Goal: Task Accomplishment & Management: Use online tool/utility

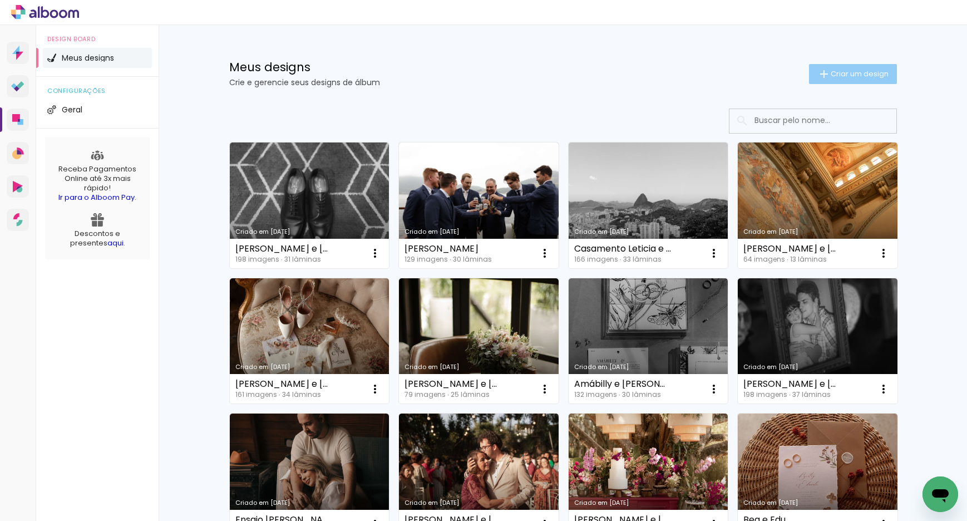
click at [836, 76] on span "Criar um design" at bounding box center [860, 73] width 58 height 7
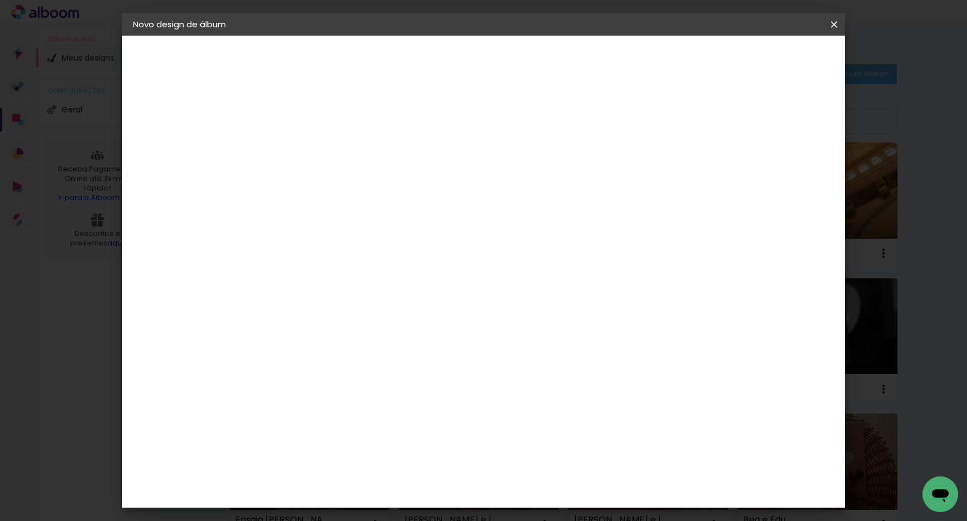
click at [315, 151] on input at bounding box center [315, 149] width 0 height 17
type input "[PERSON_NAME] e [PERSON_NAME]"
type paper-input "[PERSON_NAME] e [PERSON_NAME]"
click at [0, 0] on slot "Avançar" at bounding box center [0, 0] width 0 height 0
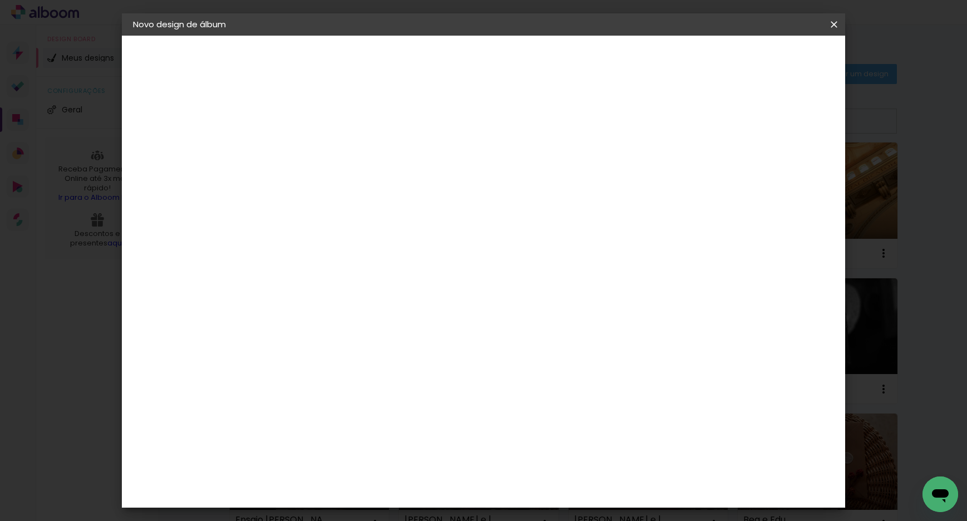
click at [334, 373] on div "Dueto" at bounding box center [321, 377] width 27 height 9
click at [0, 0] on slot "Avançar" at bounding box center [0, 0] width 0 height 0
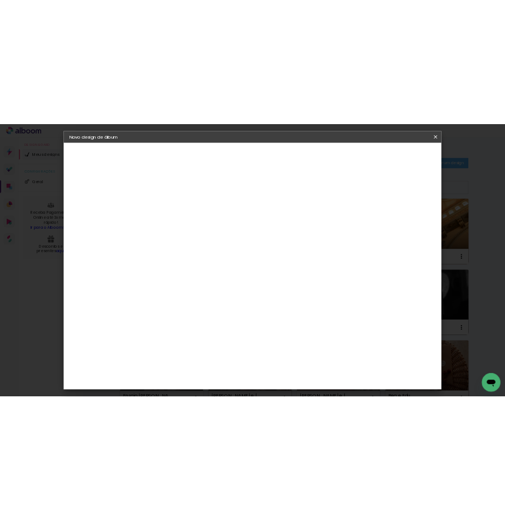
scroll to position [190, 0]
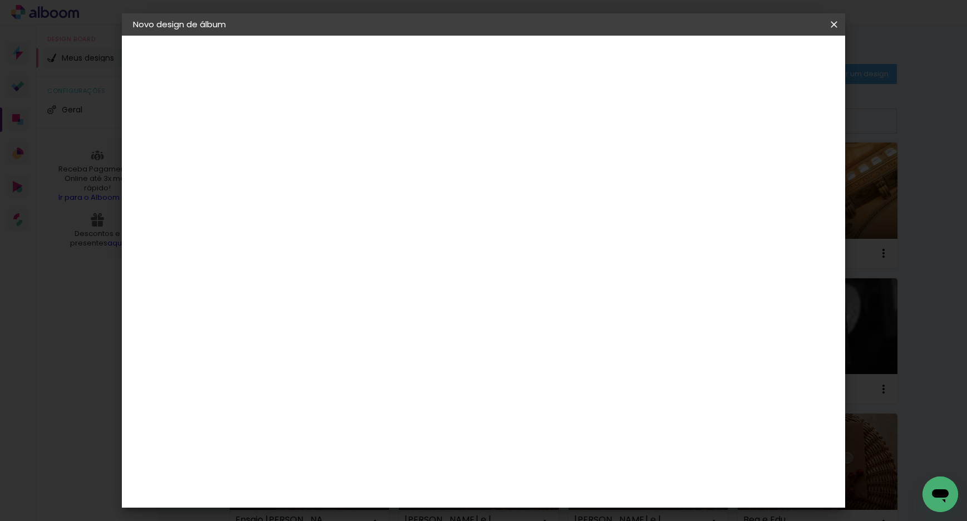
click at [390, 360] on span "30 × 30" at bounding box center [364, 371] width 52 height 23
click at [0, 0] on slot "Avançar" at bounding box center [0, 0] width 0 height 0
click at [765, 58] on span "Iniciar design" at bounding box center [739, 59] width 51 height 8
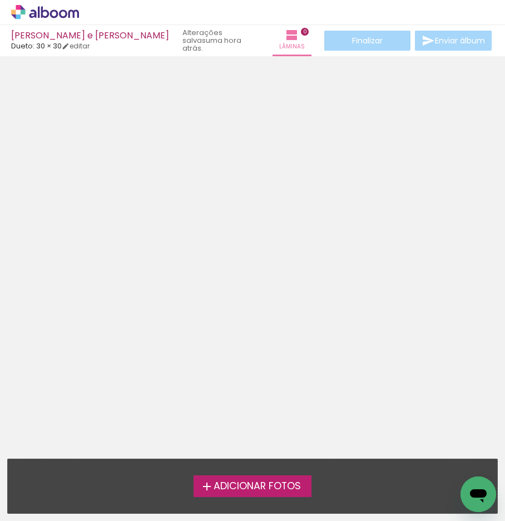
click at [270, 490] on span "Adicionar Fotos" at bounding box center [257, 486] width 87 height 10
click at [0, 0] on input "file" at bounding box center [0, 0] width 0 height 0
click at [265, 490] on span "Adicionar Fotos" at bounding box center [257, 486] width 87 height 10
click at [0, 0] on input "file" at bounding box center [0, 0] width 0 height 0
click at [292, 485] on span "Adicionar Fotos" at bounding box center [257, 486] width 87 height 10
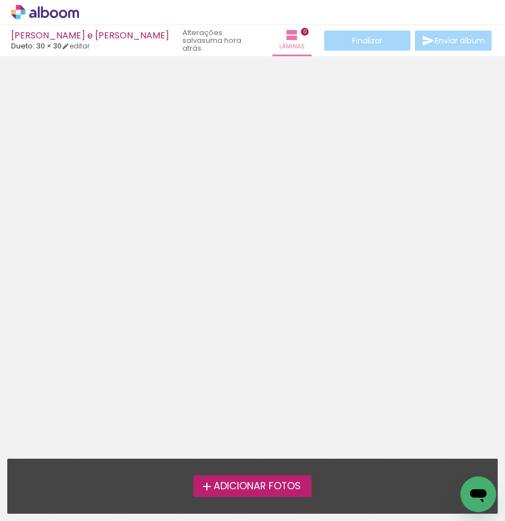
click at [0, 0] on input "file" at bounding box center [0, 0] width 0 height 0
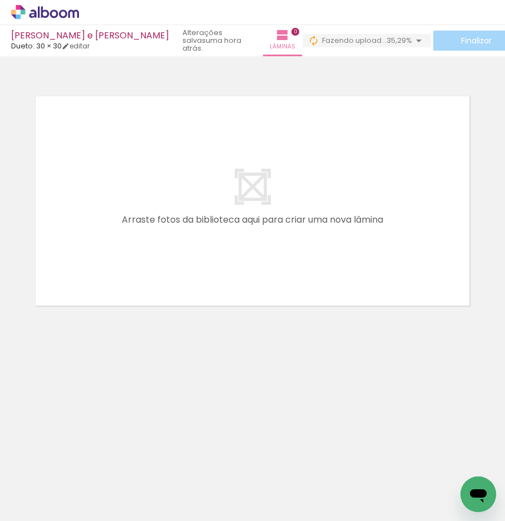
click at [34, 509] on span "Adicionar Fotos" at bounding box center [39, 506] width 33 height 12
click at [0, 0] on input "file" at bounding box center [0, 0] width 0 height 0
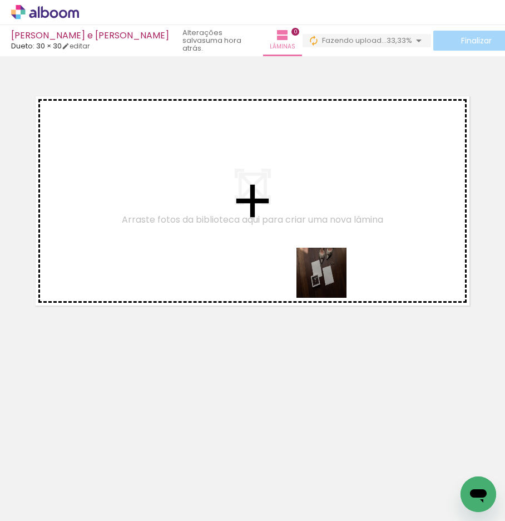
drag, startPoint x: 362, startPoint y: 487, endPoint x: 332, endPoint y: 303, distance: 186.2
click at [330, 281] on quentale-workspace at bounding box center [252, 260] width 505 height 521
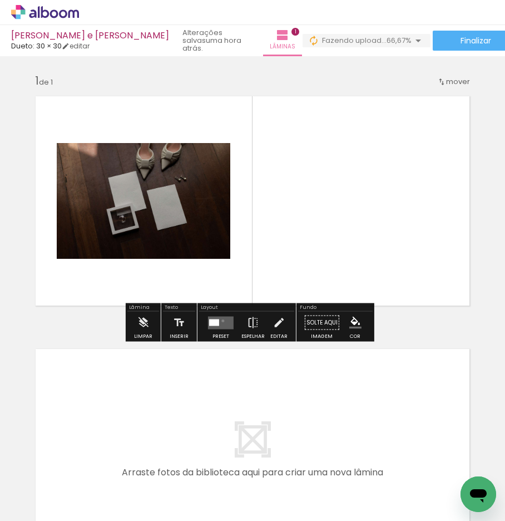
click at [220, 321] on quentale-layouter at bounding box center [221, 322] width 26 height 13
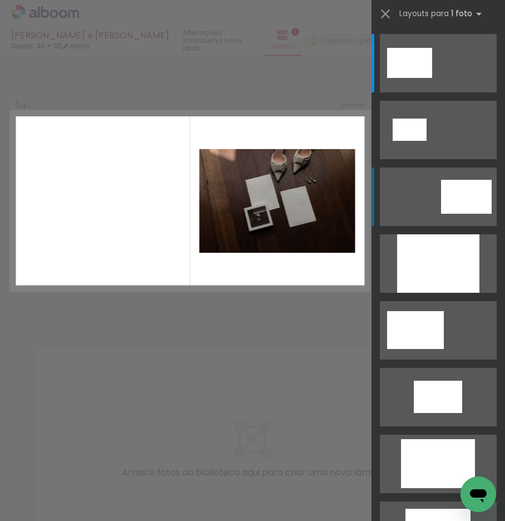
click at [432, 78] on div at bounding box center [409, 63] width 45 height 30
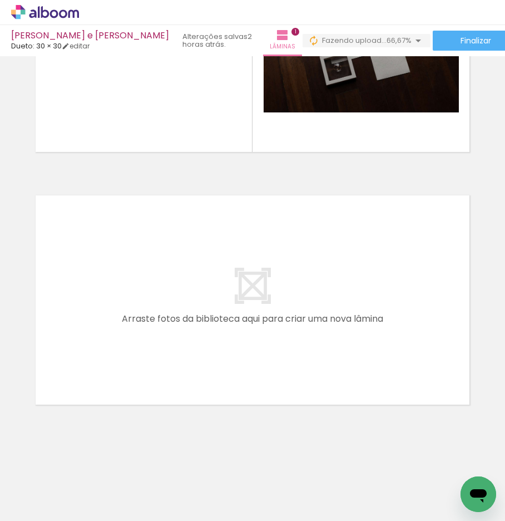
scroll to position [0, 205]
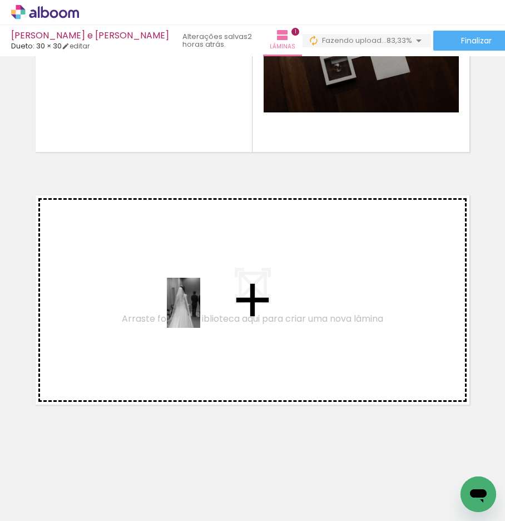
drag, startPoint x: 289, startPoint y: 499, endPoint x: 200, endPoint y: 311, distance: 207.4
click at [200, 311] on quentale-workspace at bounding box center [252, 260] width 505 height 521
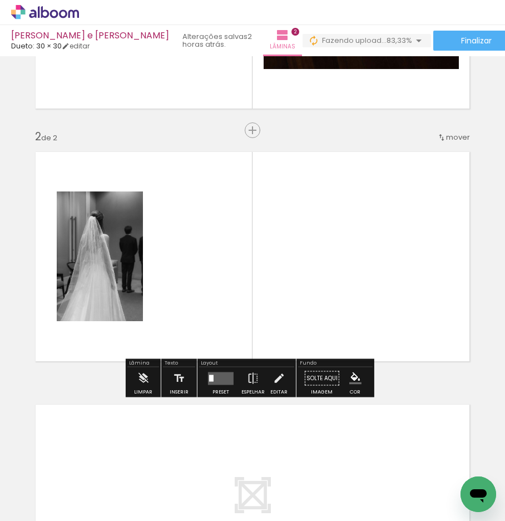
scroll to position [200, 0]
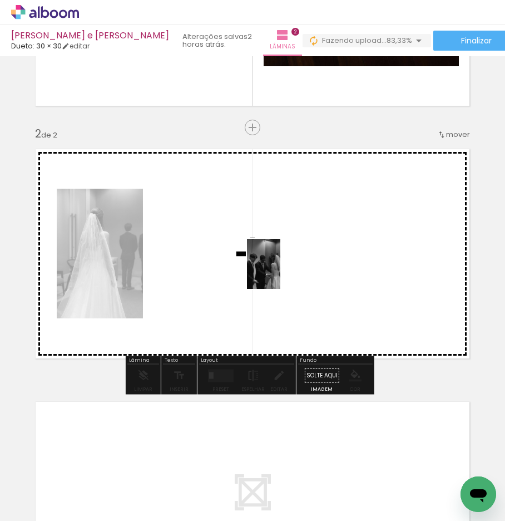
drag, startPoint x: 345, startPoint y: 491, endPoint x: 289, endPoint y: 304, distance: 195.6
click at [281, 272] on quentale-workspace at bounding box center [252, 260] width 505 height 521
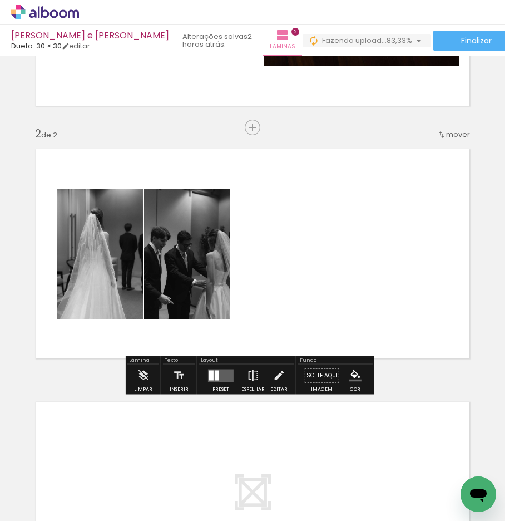
drag, startPoint x: 406, startPoint y: 483, endPoint x: 351, endPoint y: 252, distance: 236.9
click at [351, 252] on quentale-workspace at bounding box center [252, 260] width 505 height 521
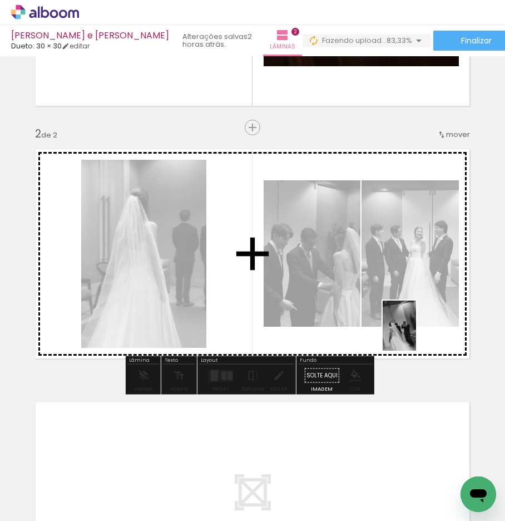
drag, startPoint x: 455, startPoint y: 493, endPoint x: 416, endPoint y: 334, distance: 163.7
click at [416, 334] on quentale-workspace at bounding box center [252, 260] width 505 height 521
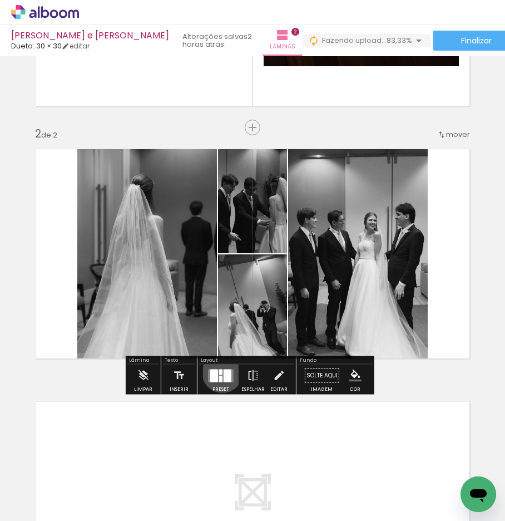
click at [220, 372] on quentale-layouter at bounding box center [221, 375] width 26 height 13
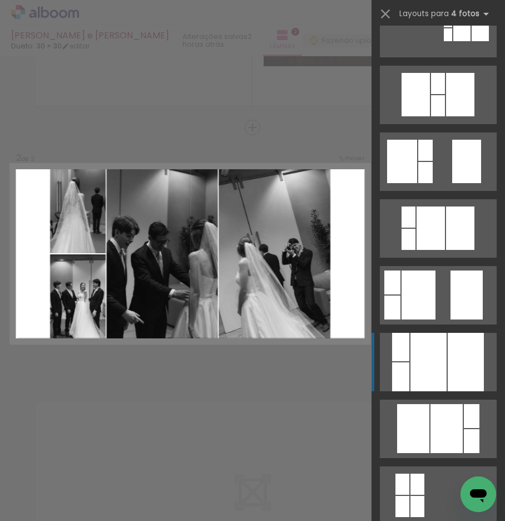
scroll to position [451, 0]
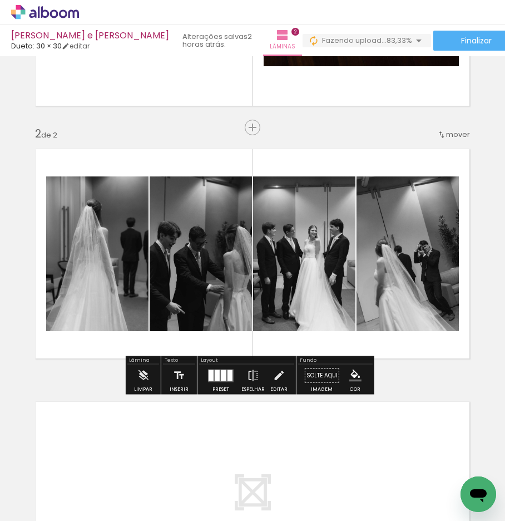
click at [76, 189] on div at bounding box center [72, 188] width 7 height 7
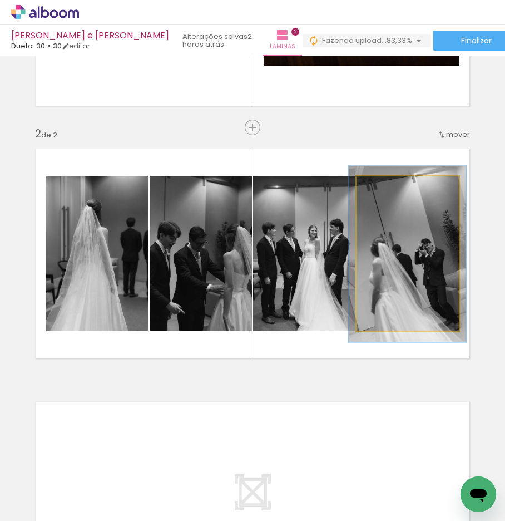
click at [387, 189] on div at bounding box center [388, 188] width 10 height 10
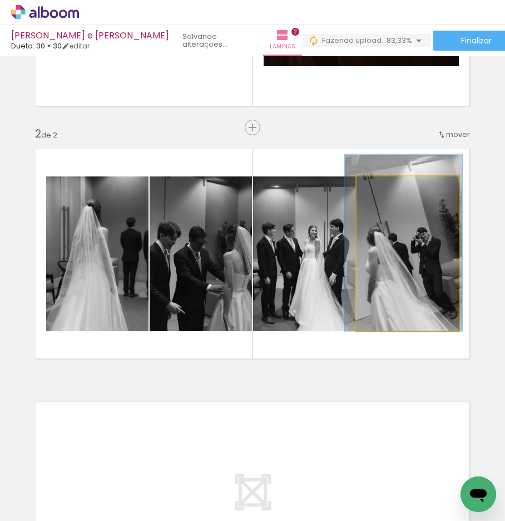
drag, startPoint x: 373, startPoint y: 250, endPoint x: 371, endPoint y: 239, distance: 11.5
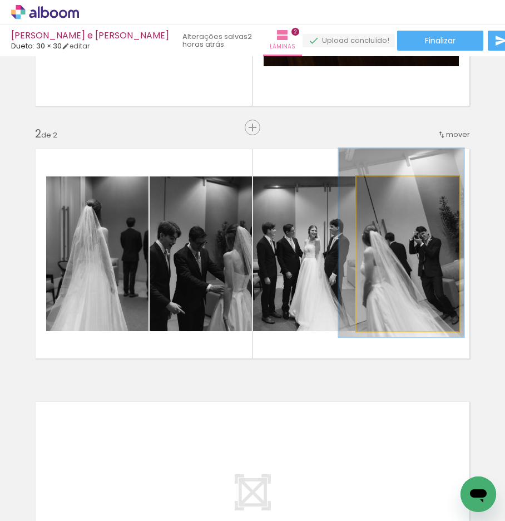
type paper-slider "122"
click at [389, 191] on div at bounding box center [392, 188] width 18 height 18
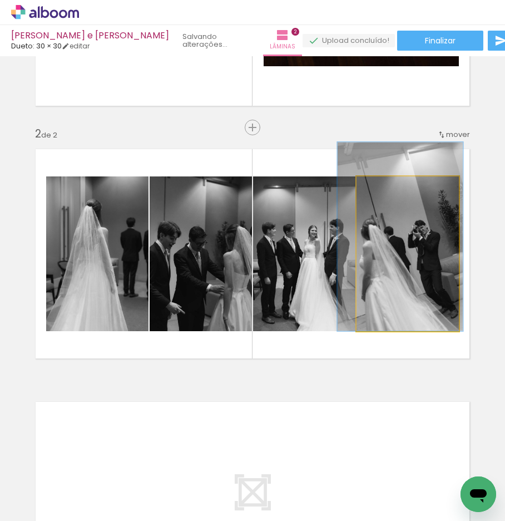
drag, startPoint x: 400, startPoint y: 264, endPoint x: 399, endPoint y: 257, distance: 7.9
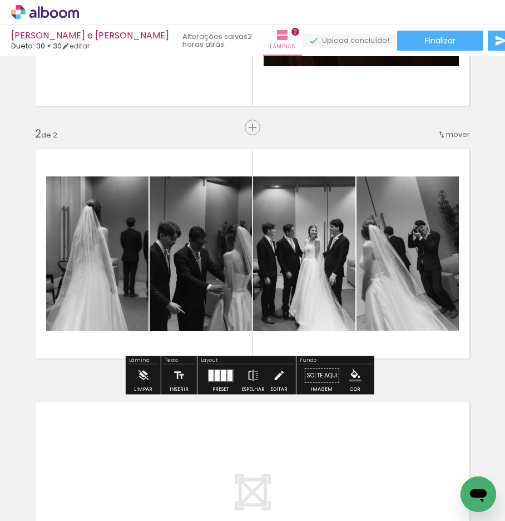
click at [76, 189] on div at bounding box center [72, 188] width 7 height 7
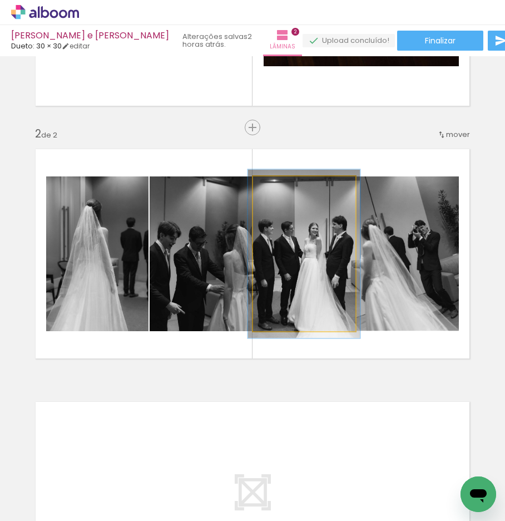
click at [281, 189] on div at bounding box center [283, 188] width 10 height 10
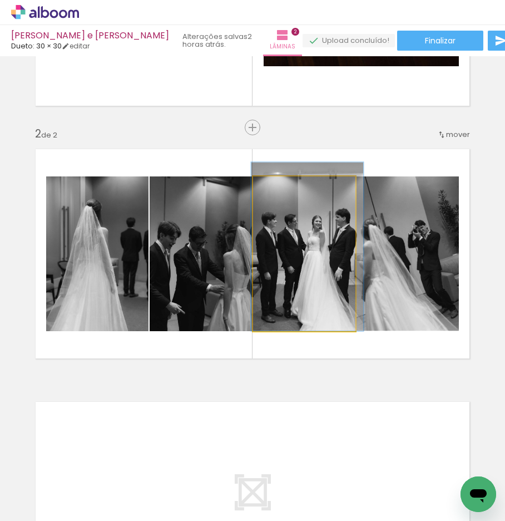
drag, startPoint x: 296, startPoint y: 270, endPoint x: 299, endPoint y: 256, distance: 14.3
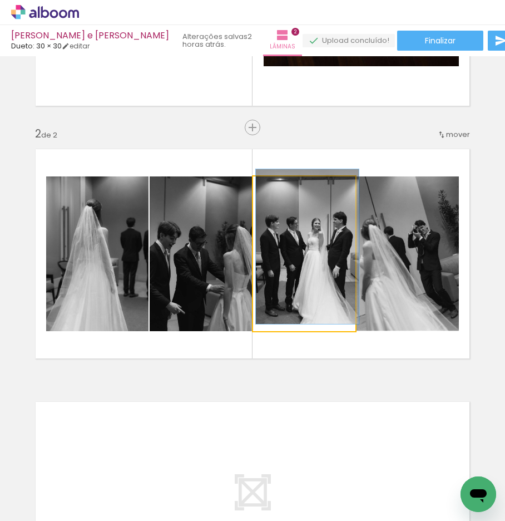
drag, startPoint x: 269, startPoint y: 190, endPoint x: 261, endPoint y: 192, distance: 8.0
type paper-slider "100"
click at [261, 192] on div at bounding box center [295, 188] width 77 height 17
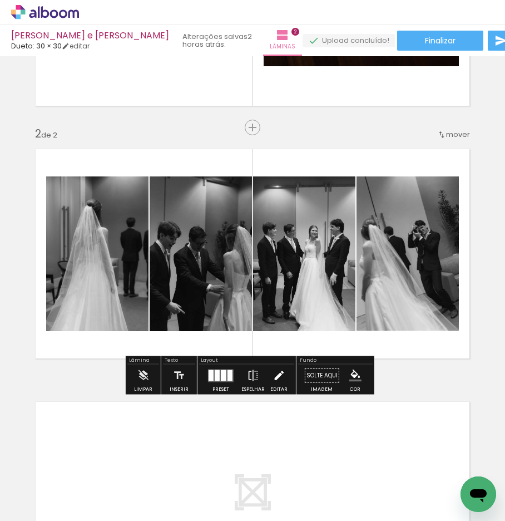
click at [273, 374] on iron-icon at bounding box center [279, 376] width 12 height 22
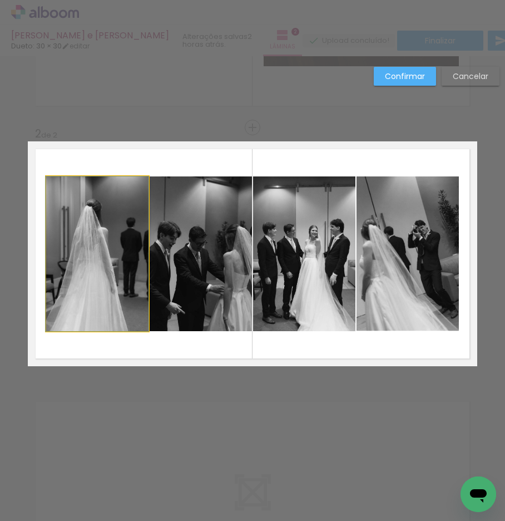
click at [112, 292] on quentale-photo at bounding box center [97, 253] width 102 height 155
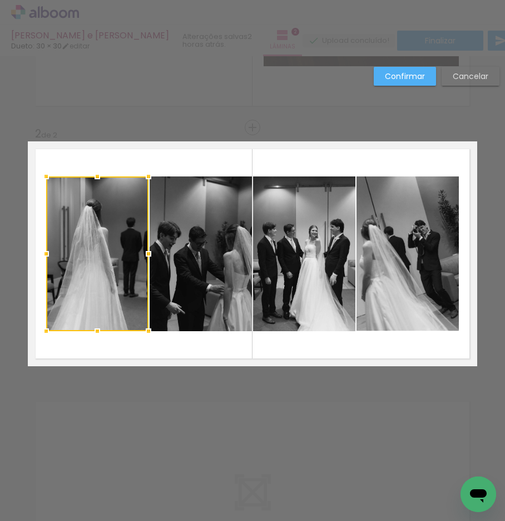
click at [185, 293] on quentale-photo at bounding box center [201, 253] width 102 height 155
click at [308, 288] on quentale-photo at bounding box center [304, 253] width 102 height 155
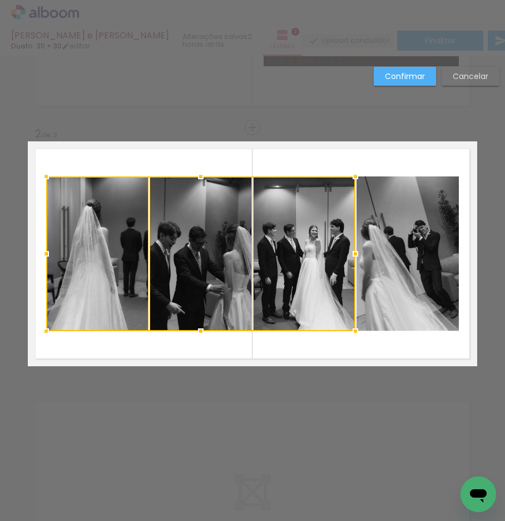
click at [400, 287] on quentale-photo at bounding box center [408, 253] width 102 height 155
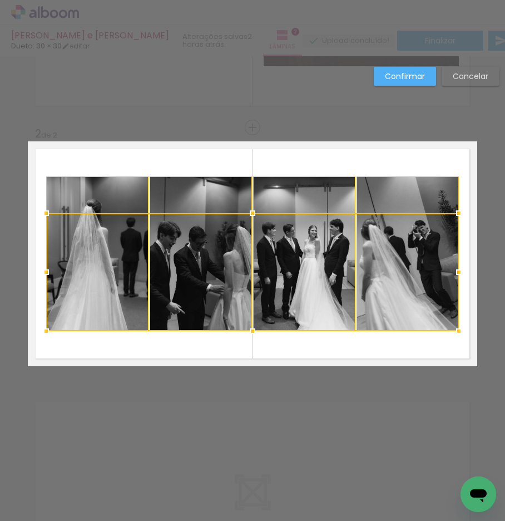
drag, startPoint x: 248, startPoint y: 178, endPoint x: 247, endPoint y: 245, distance: 67.3
click at [247, 245] on div at bounding box center [252, 272] width 413 height 118
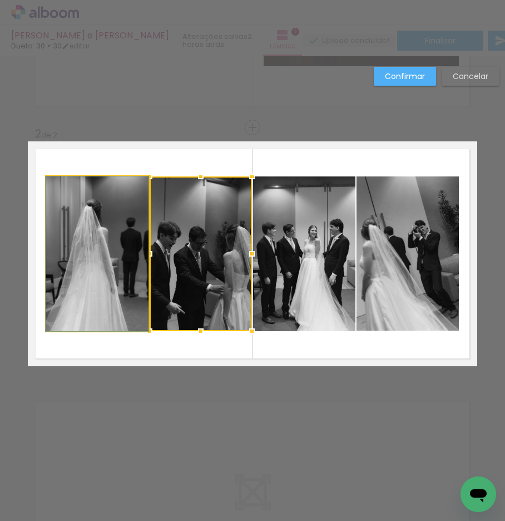
click at [83, 241] on quentale-photo at bounding box center [97, 253] width 102 height 155
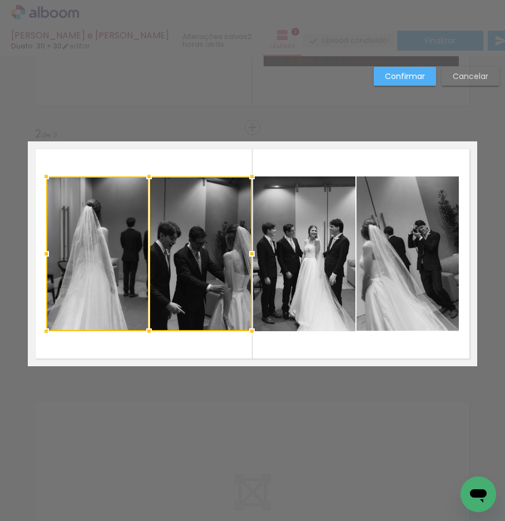
click at [301, 260] on quentale-photo at bounding box center [304, 253] width 102 height 155
click at [404, 273] on quentale-photo at bounding box center [408, 253] width 102 height 155
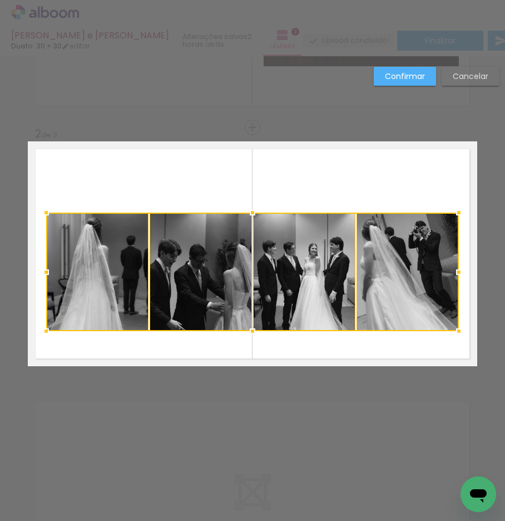
drag, startPoint x: 250, startPoint y: 178, endPoint x: 252, endPoint y: 214, distance: 36.2
click at [252, 214] on div at bounding box center [253, 212] width 22 height 22
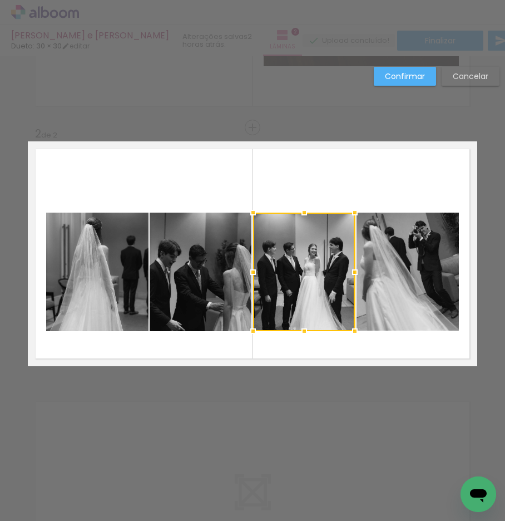
click at [277, 344] on quentale-layouter at bounding box center [253, 253] width 450 height 225
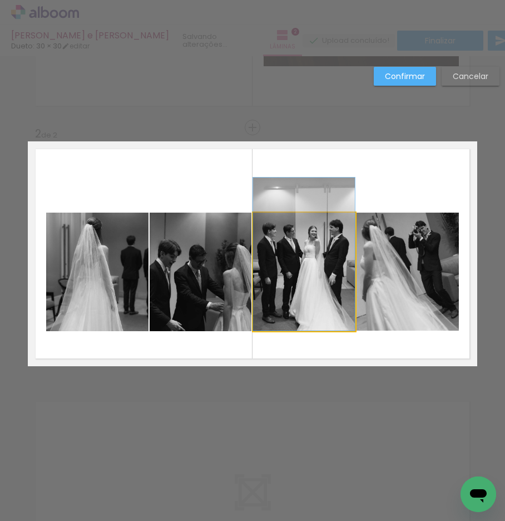
drag, startPoint x: 283, startPoint y: 306, endPoint x: 284, endPoint y: 275, distance: 31.2
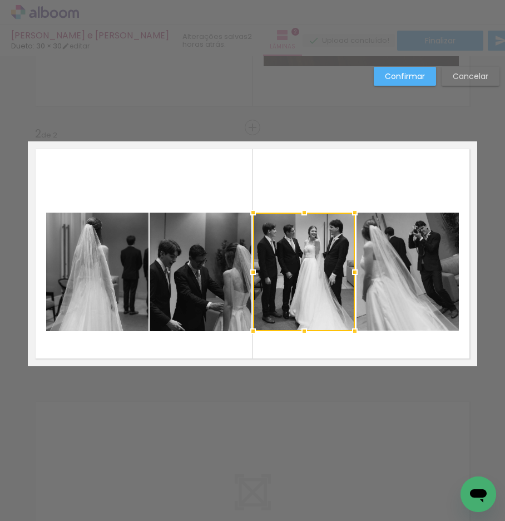
click at [383, 282] on quentale-photo at bounding box center [408, 272] width 102 height 119
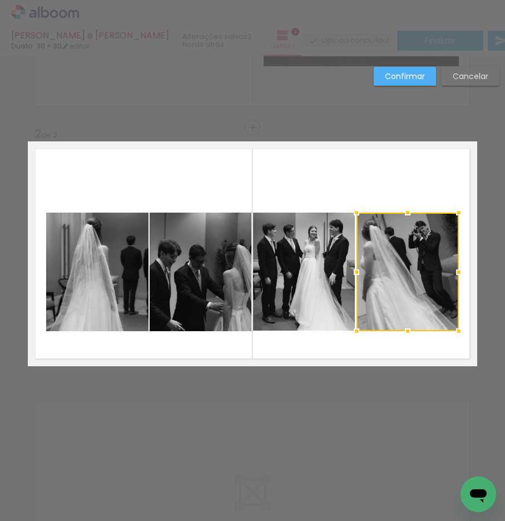
click at [348, 343] on quentale-layouter at bounding box center [253, 253] width 450 height 225
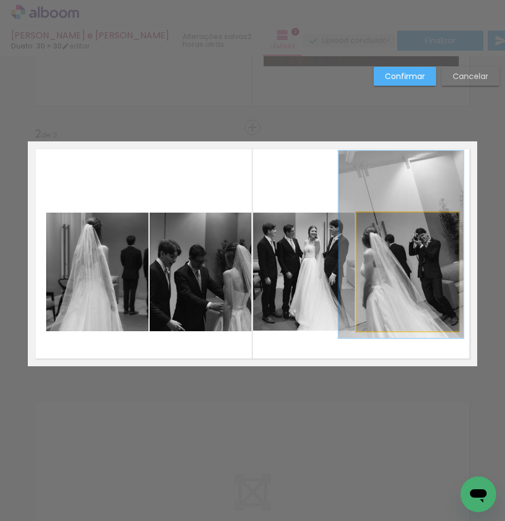
drag, startPoint x: 370, startPoint y: 288, endPoint x: 370, endPoint y: 295, distance: 7.2
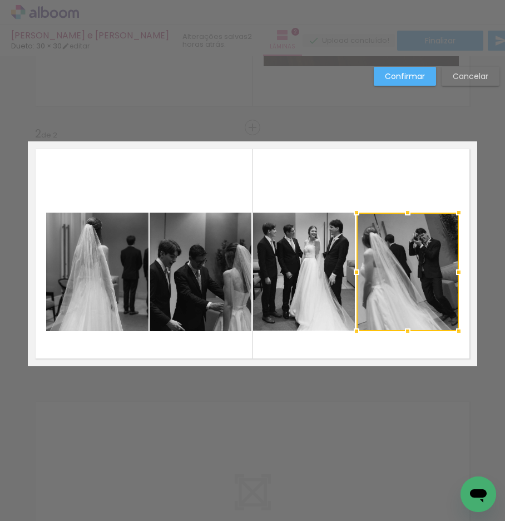
click at [214, 283] on quentale-photo at bounding box center [201, 272] width 102 height 119
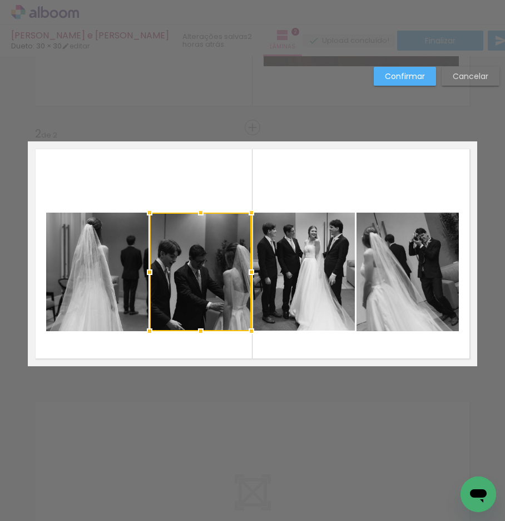
click at [166, 183] on quentale-layouter at bounding box center [253, 253] width 450 height 225
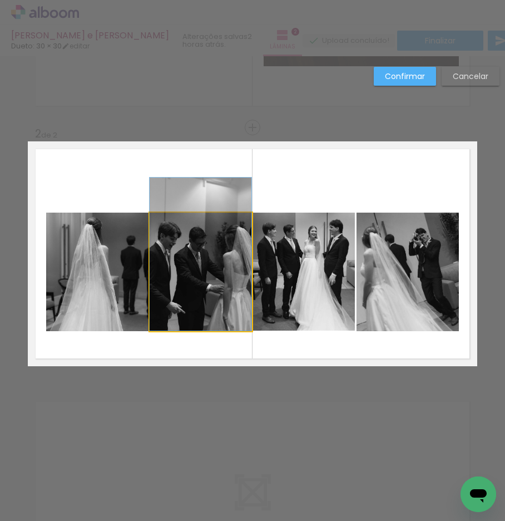
drag, startPoint x: 185, startPoint y: 269, endPoint x: 190, endPoint y: 247, distance: 23.5
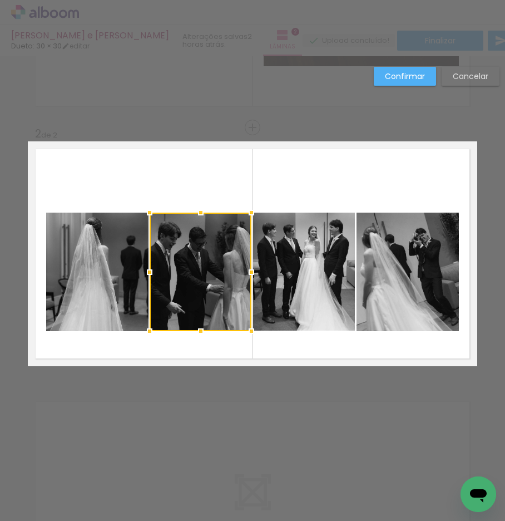
click at [0, 0] on slot "Confirmar" at bounding box center [0, 0] width 0 height 0
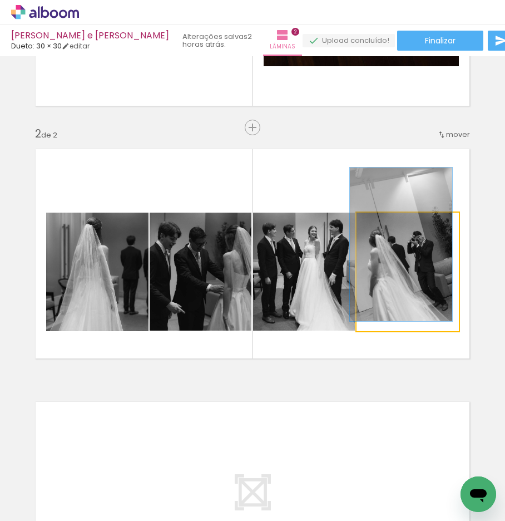
drag, startPoint x: 390, startPoint y: 225, endPoint x: 375, endPoint y: 228, distance: 15.8
click at [375, 228] on div at bounding box center [383, 224] width 18 height 18
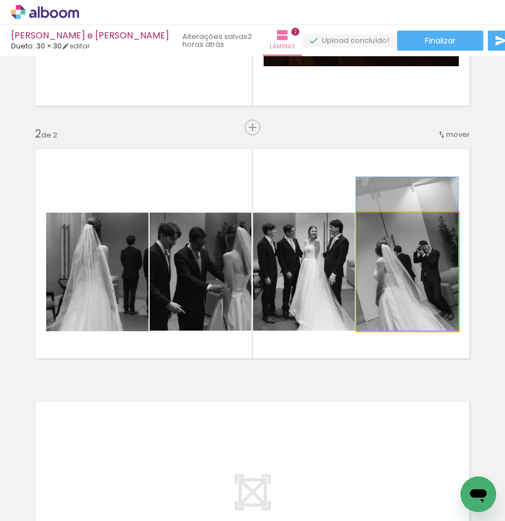
drag, startPoint x: 404, startPoint y: 278, endPoint x: 404, endPoint y: 287, distance: 8.9
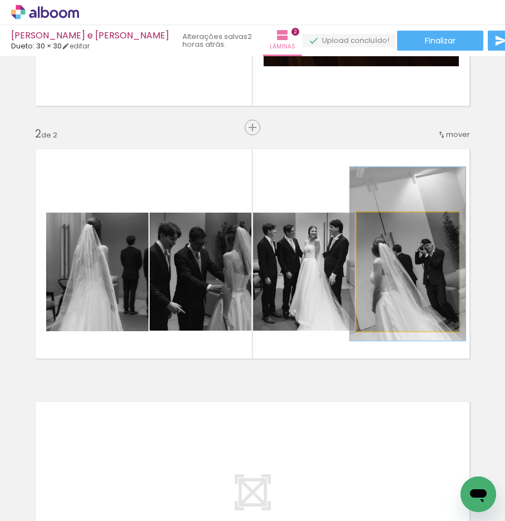
type paper-slider "113"
click at [387, 227] on div at bounding box center [388, 224] width 18 height 18
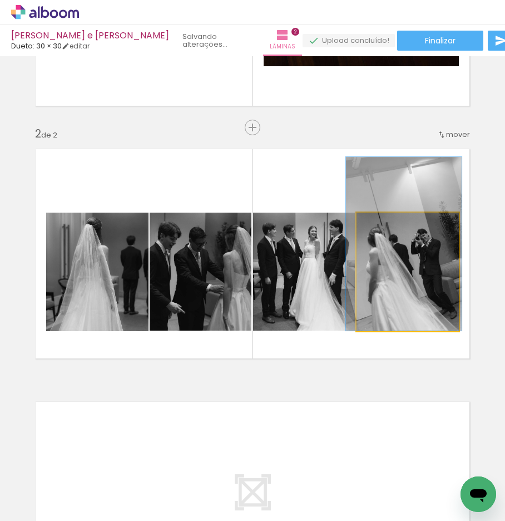
drag, startPoint x: 404, startPoint y: 298, endPoint x: 401, endPoint y: 287, distance: 11.6
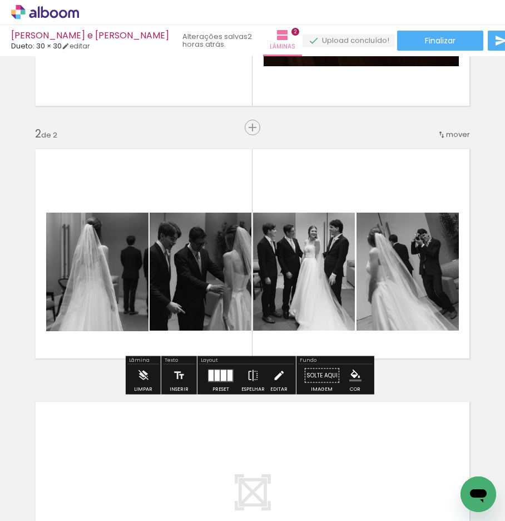
click at [277, 367] on iron-icon at bounding box center [279, 376] width 12 height 22
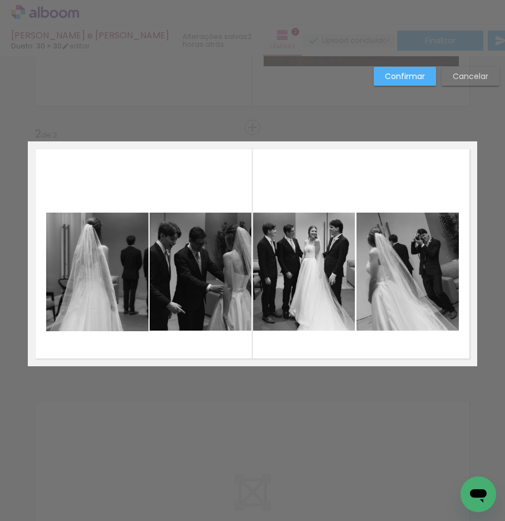
click at [100, 255] on quentale-photo at bounding box center [97, 272] width 102 height 119
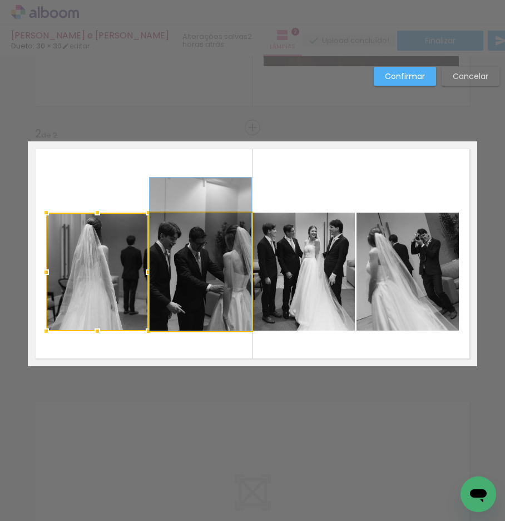
click at [176, 295] on quentale-photo at bounding box center [201, 272] width 102 height 119
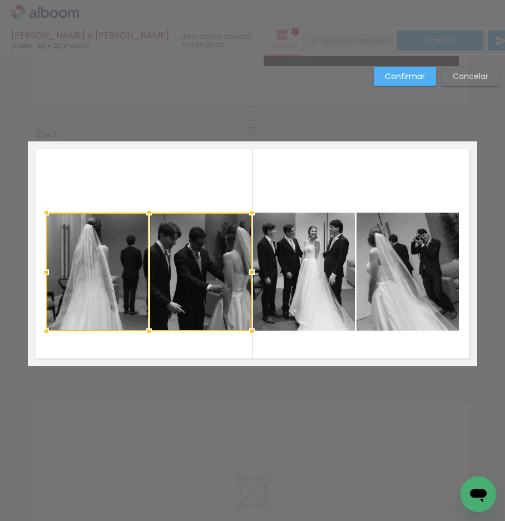
click at [279, 300] on quentale-photo at bounding box center [304, 272] width 102 height 119
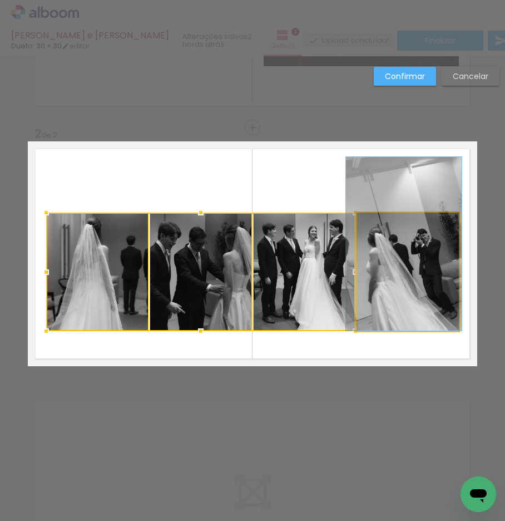
click at [401, 299] on quentale-photo at bounding box center [408, 272] width 102 height 119
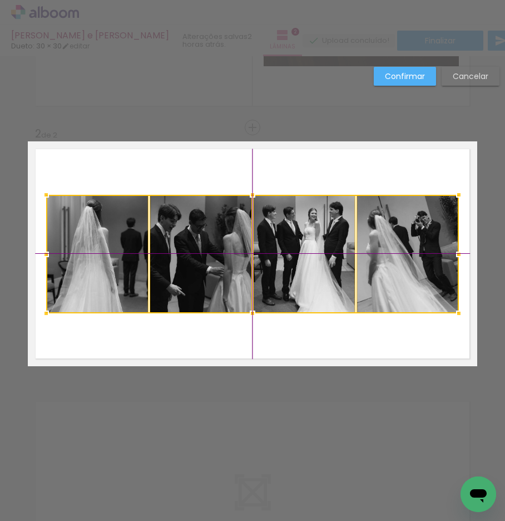
drag, startPoint x: 206, startPoint y: 296, endPoint x: 204, endPoint y: 281, distance: 15.2
click at [204, 281] on div at bounding box center [252, 254] width 413 height 119
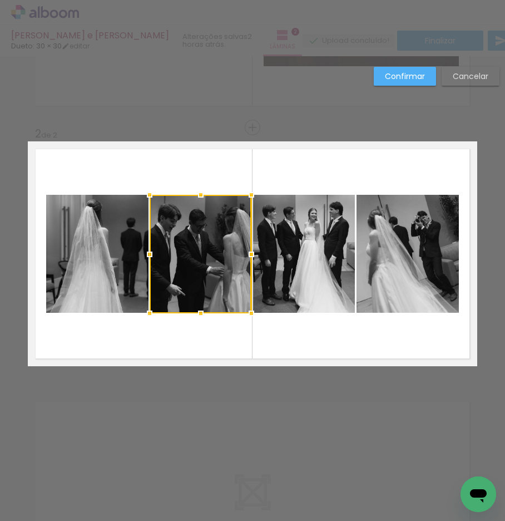
click at [201, 336] on quentale-layouter at bounding box center [253, 253] width 450 height 225
click at [0, 0] on slot "Confirmar" at bounding box center [0, 0] width 0 height 0
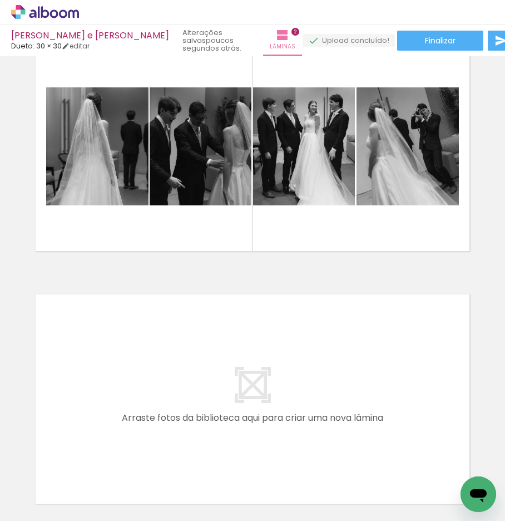
scroll to position [406, 0]
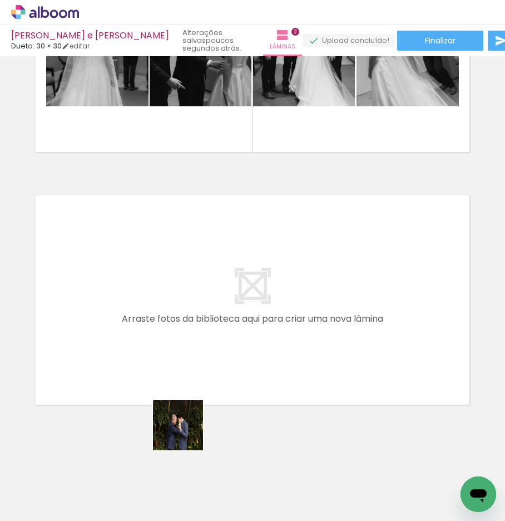
drag, startPoint x: 183, startPoint y: 484, endPoint x: 198, endPoint y: 374, distance: 110.6
click at [198, 374] on quentale-workspace at bounding box center [252, 260] width 505 height 521
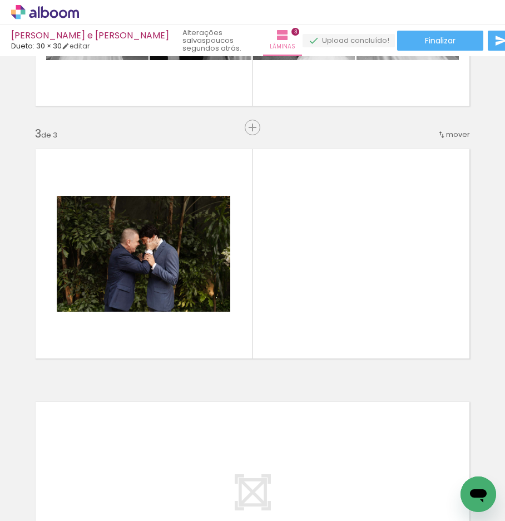
scroll to position [0, 711]
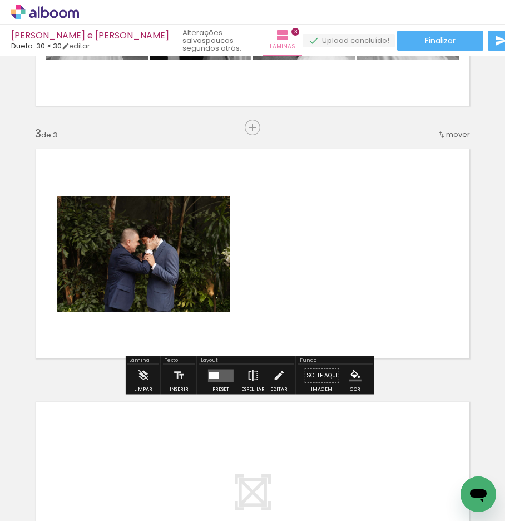
drag, startPoint x: 433, startPoint y: 375, endPoint x: 434, endPoint y: 307, distance: 67.3
click at [435, 306] on div "Inserir lâmina 1 de 3 Inserir lâmina 2 de 3 Inserir lâmina 3 de 3" at bounding box center [252, 113] width 505 height 1011
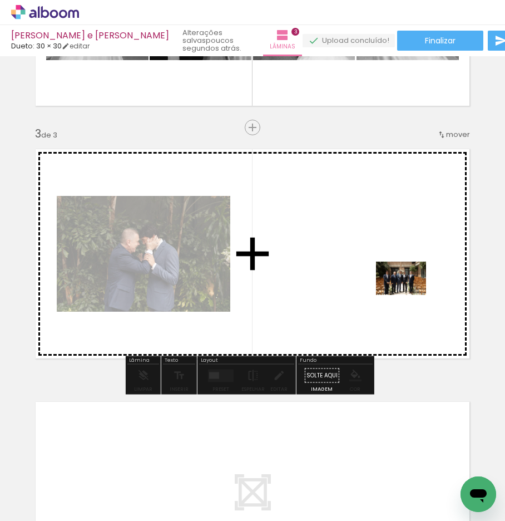
drag, startPoint x: 449, startPoint y: 480, endPoint x: 410, endPoint y: 295, distance: 189.5
click at [410, 295] on quentale-workspace at bounding box center [252, 260] width 505 height 521
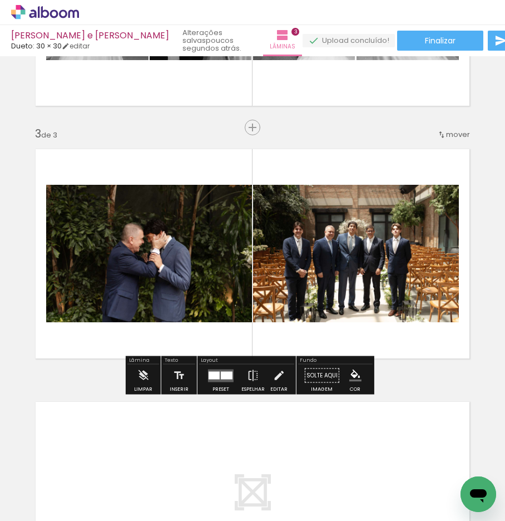
click at [224, 374] on div at bounding box center [227, 375] width 12 height 8
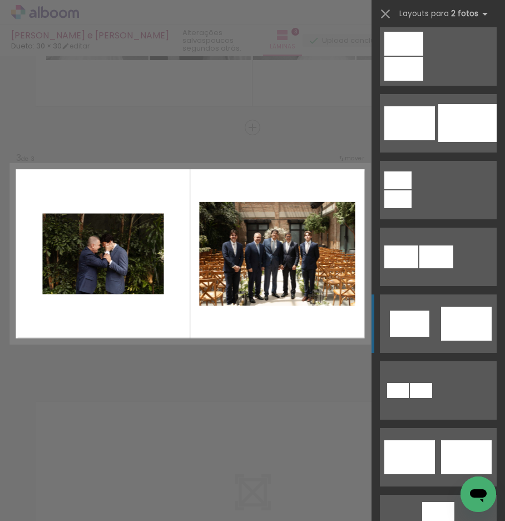
scroll to position [339, 0]
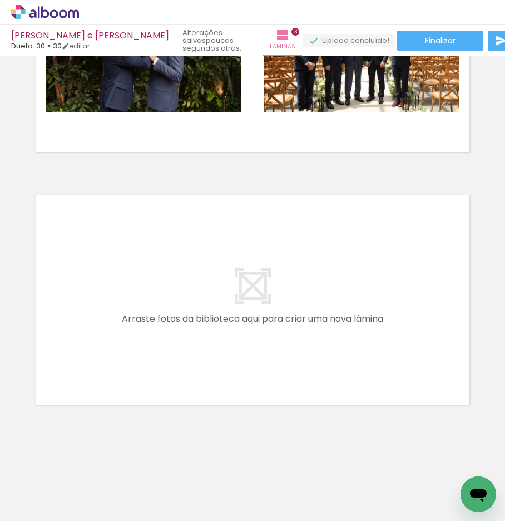
scroll to position [0, 0]
click at [178, 324] on quentale-layouter at bounding box center [253, 300] width 450 height 225
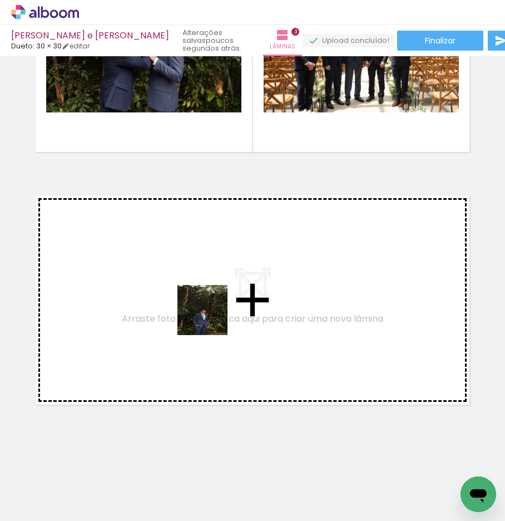
drag, startPoint x: 241, startPoint y: 474, endPoint x: 250, endPoint y: 413, distance: 61.3
click at [208, 305] on quentale-workspace at bounding box center [252, 260] width 505 height 521
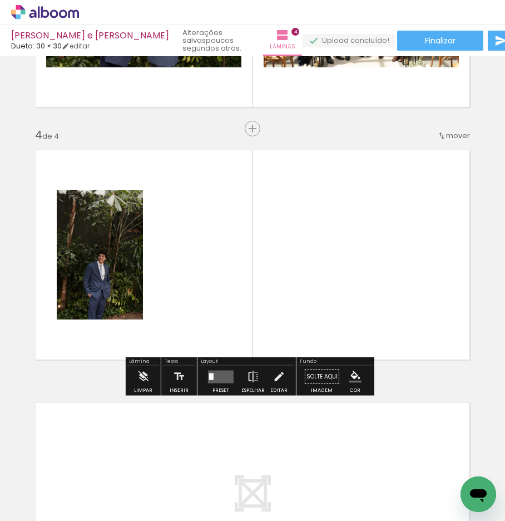
scroll to position [705, 0]
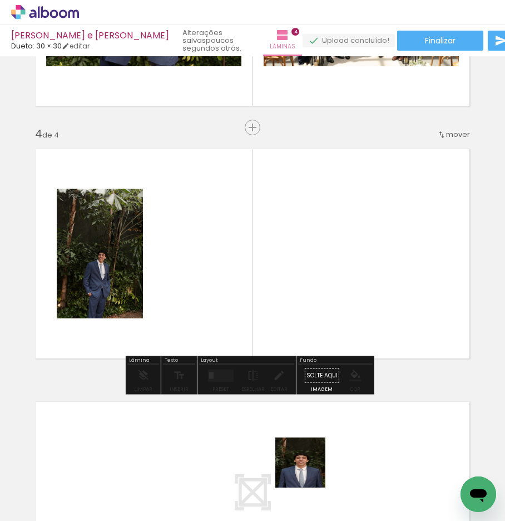
drag, startPoint x: 309, startPoint y: 486, endPoint x: 313, endPoint y: 291, distance: 195.4
click at [313, 283] on quentale-workspace at bounding box center [252, 260] width 505 height 521
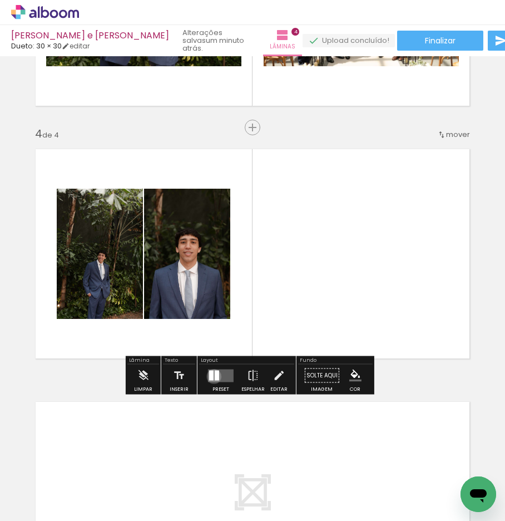
click at [211, 376] on quentale-layouter at bounding box center [221, 375] width 26 height 13
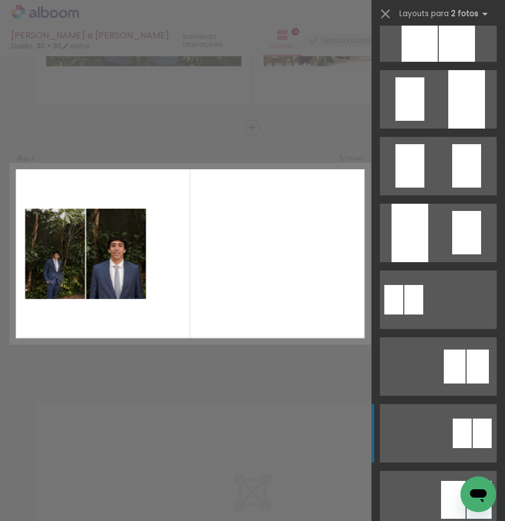
scroll to position [391, 0]
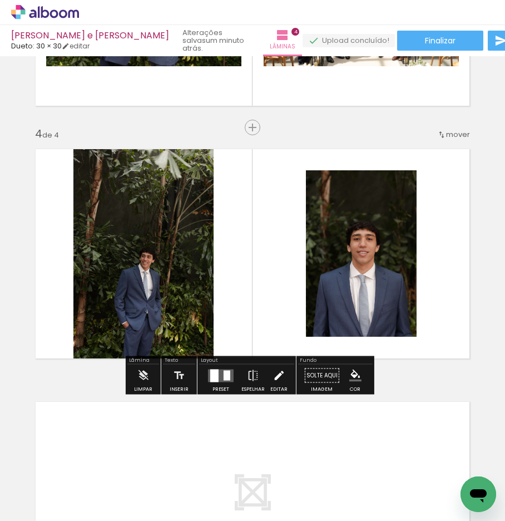
click at [273, 375] on iron-icon at bounding box center [279, 376] width 12 height 22
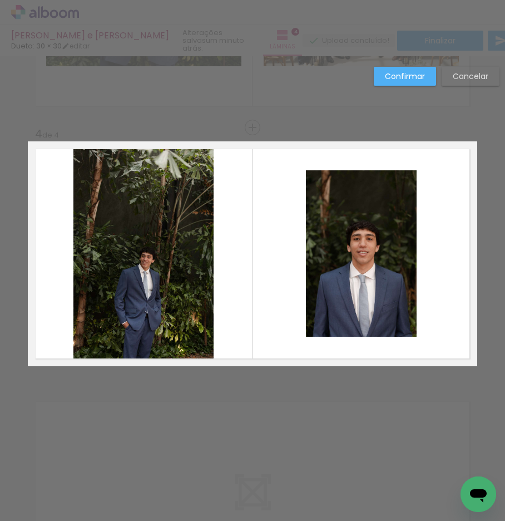
click at [136, 293] on quentale-photo at bounding box center [143, 253] width 140 height 225
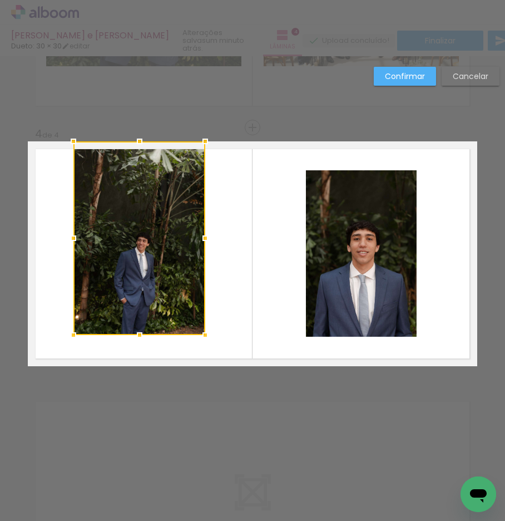
drag, startPoint x: 211, startPoint y: 370, endPoint x: 205, endPoint y: 334, distance: 35.6
click at [205, 334] on div at bounding box center [205, 335] width 22 height 22
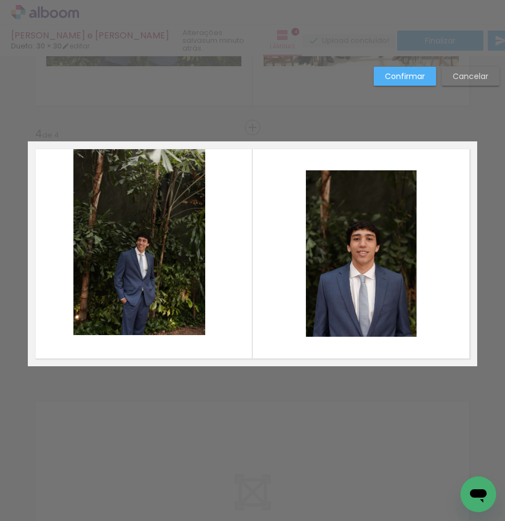
click at [146, 274] on quentale-photo at bounding box center [139, 238] width 132 height 194
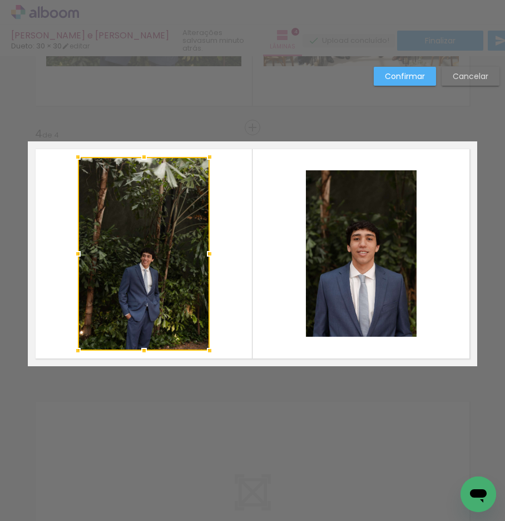
drag, startPoint x: 140, startPoint y: 265, endPoint x: 146, endPoint y: 282, distance: 18.5
click at [146, 282] on div at bounding box center [144, 254] width 132 height 194
click at [225, 288] on quentale-layouter at bounding box center [253, 253] width 450 height 225
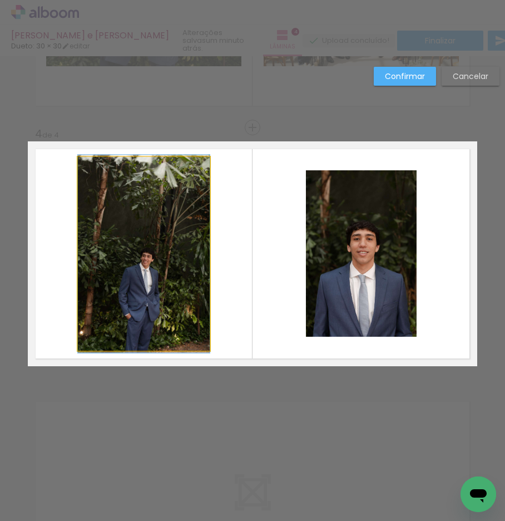
click at [126, 268] on quentale-photo at bounding box center [144, 254] width 132 height 194
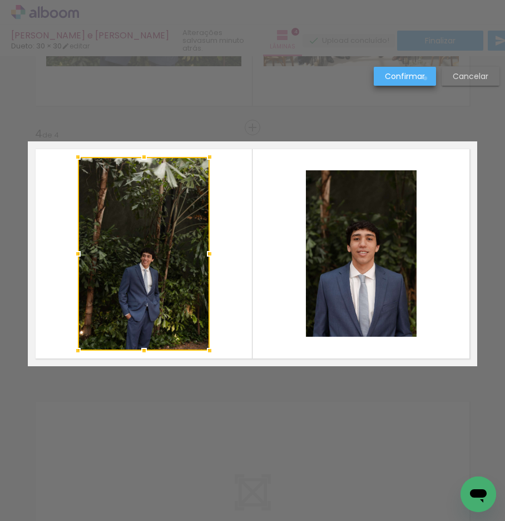
click at [426, 78] on paper-button "Confirmar" at bounding box center [405, 76] width 62 height 19
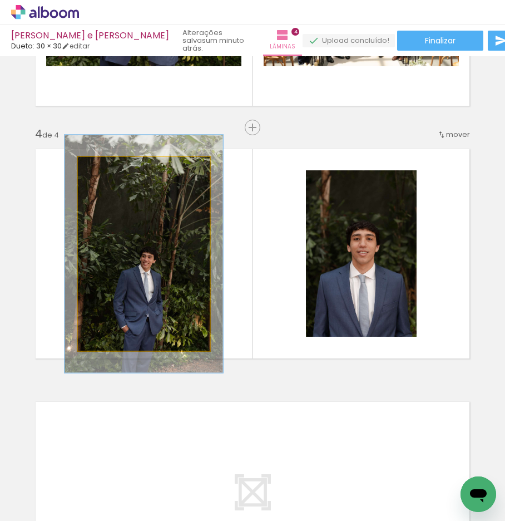
drag, startPoint x: 99, startPoint y: 168, endPoint x: 107, endPoint y: 168, distance: 7.8
type paper-slider "120"
click at [107, 168] on div at bounding box center [112, 169] width 10 height 10
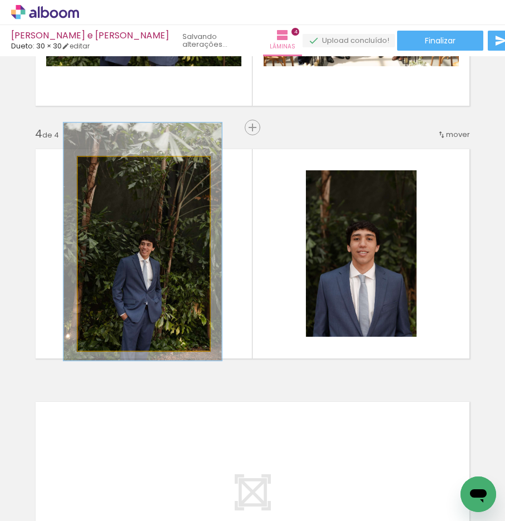
drag, startPoint x: 117, startPoint y: 265, endPoint x: 116, endPoint y: 253, distance: 12.3
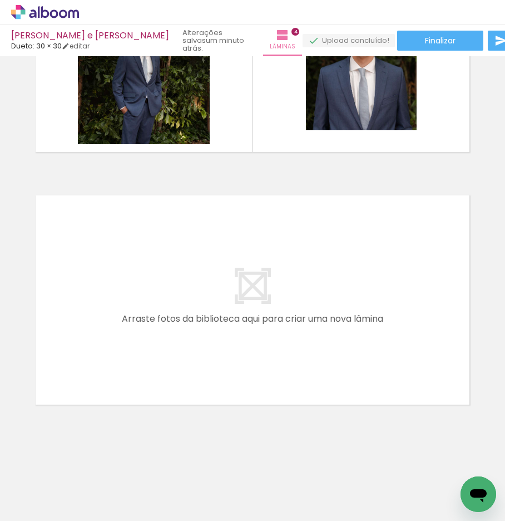
scroll to position [0, 574]
drag, startPoint x: 165, startPoint y: 500, endPoint x: 163, endPoint y: 377, distance: 122.5
click at [163, 377] on quentale-workspace at bounding box center [252, 260] width 505 height 521
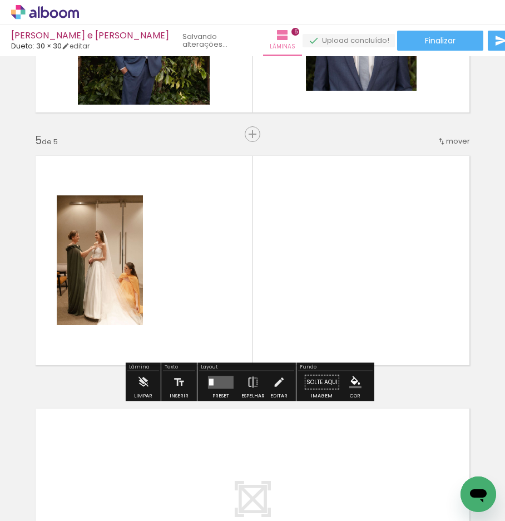
scroll to position [958, 0]
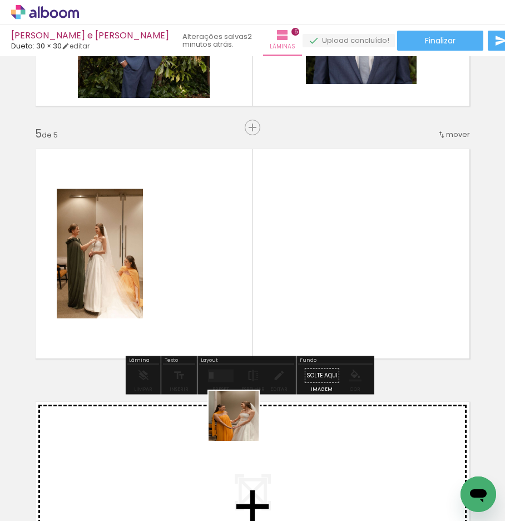
drag, startPoint x: 227, startPoint y: 493, endPoint x: 255, endPoint y: 322, distance: 172.6
click at [247, 297] on quentale-workspace at bounding box center [252, 260] width 505 height 521
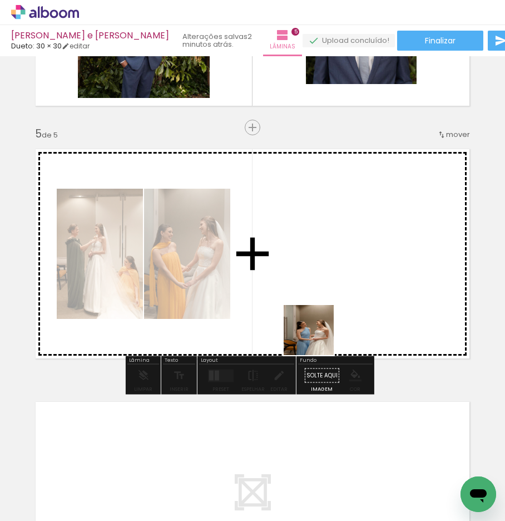
drag, startPoint x: 297, startPoint y: 486, endPoint x: 321, endPoint y: 321, distance: 166.4
click at [321, 322] on quentale-workspace at bounding box center [252, 260] width 505 height 521
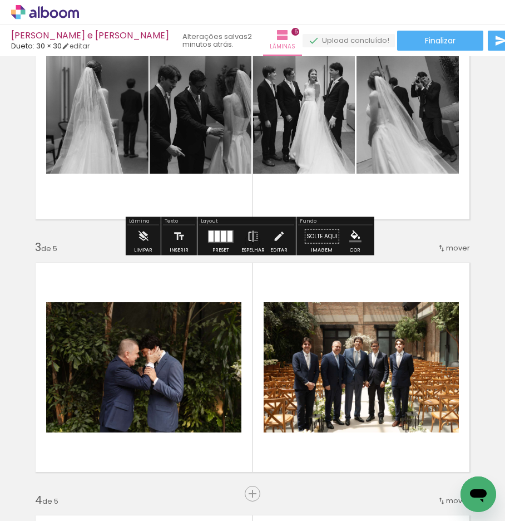
scroll to position [0, 0]
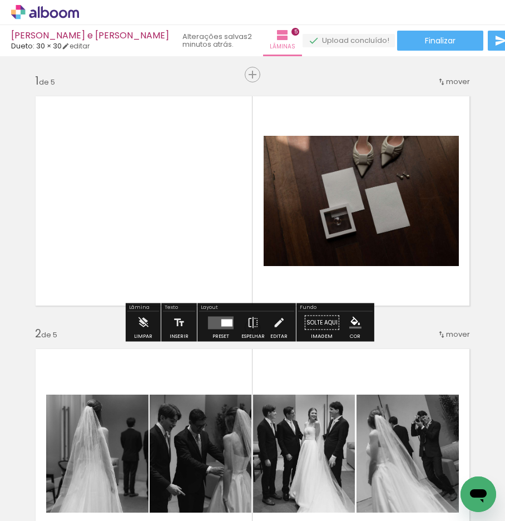
click at [222, 320] on div at bounding box center [227, 322] width 11 height 7
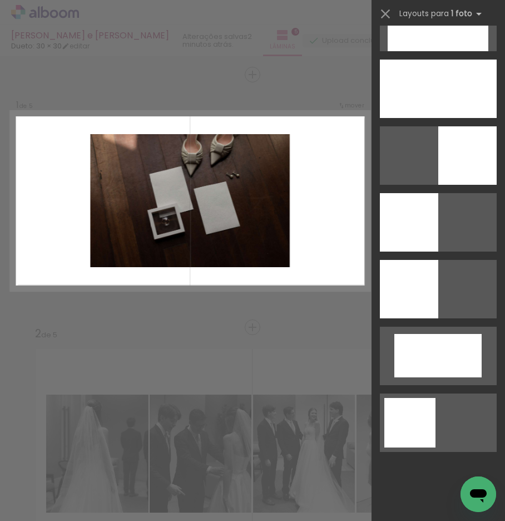
scroll to position [805, 0]
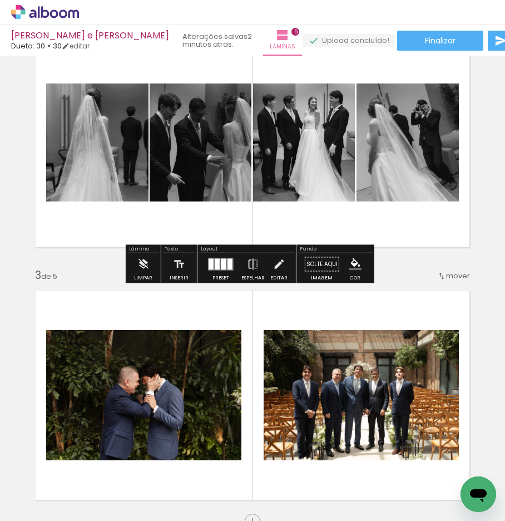
scroll to position [448, 0]
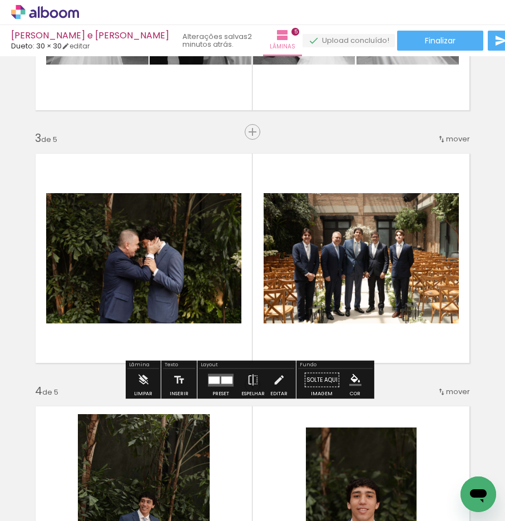
click at [222, 378] on div at bounding box center [227, 379] width 11 height 7
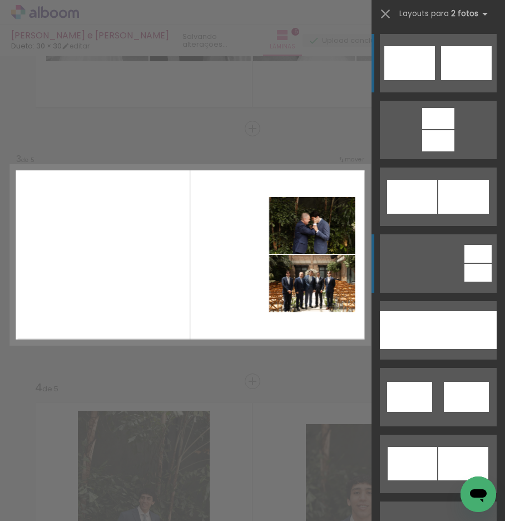
scroll to position [452, 0]
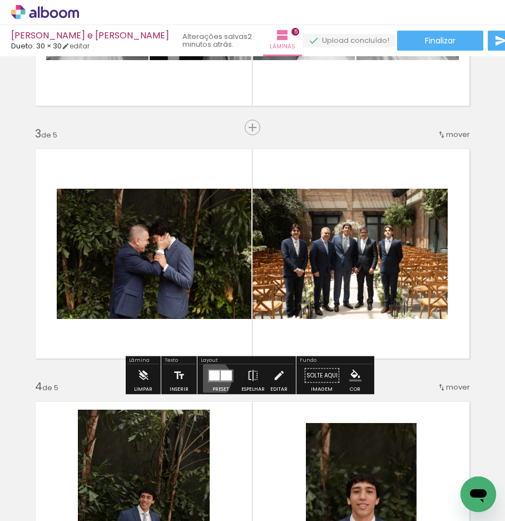
click at [209, 379] on div at bounding box center [214, 375] width 11 height 10
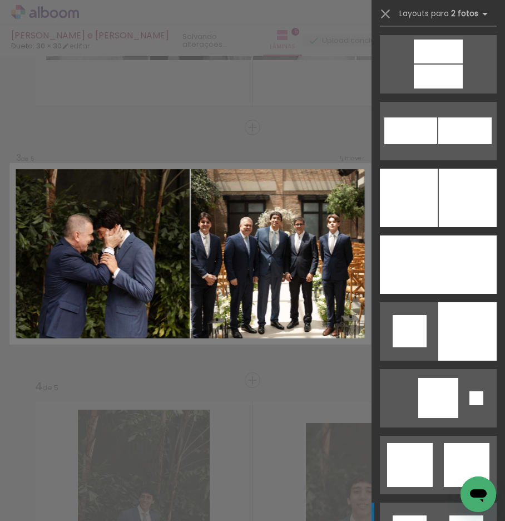
scroll to position [2715, 0]
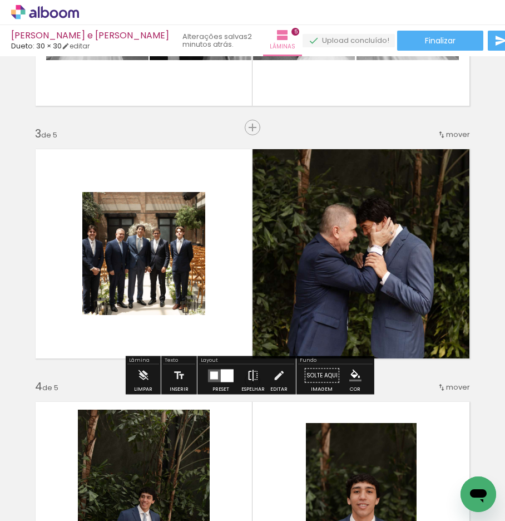
click at [249, 376] on iron-icon at bounding box center [253, 376] width 12 height 22
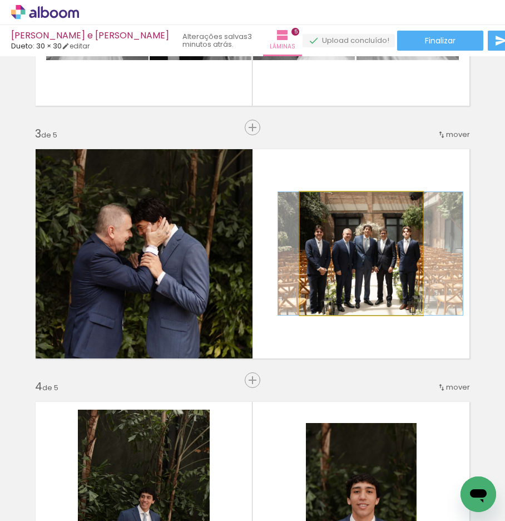
drag, startPoint x: 327, startPoint y: 277, endPoint x: 337, endPoint y: 281, distance: 10.0
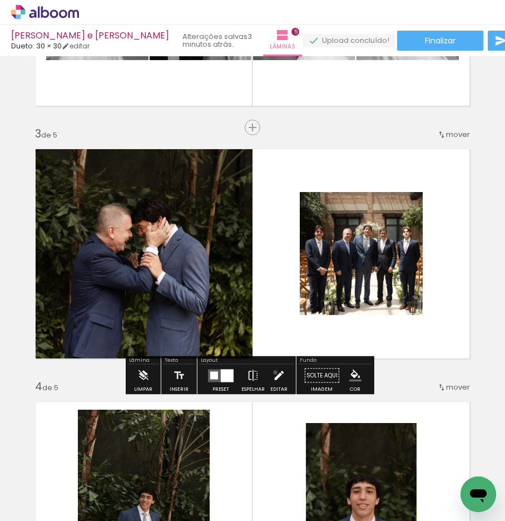
click at [273, 372] on iron-icon at bounding box center [279, 376] width 12 height 22
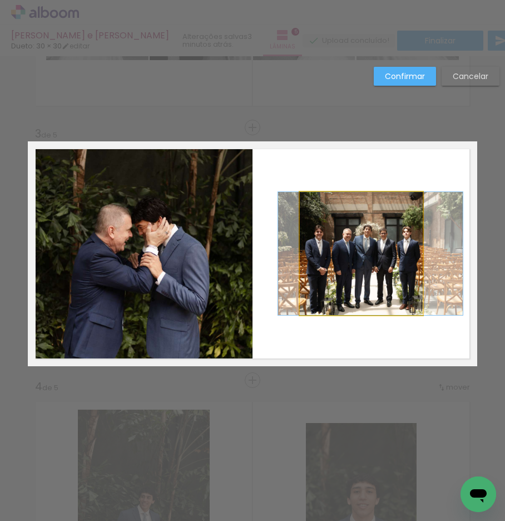
click at [375, 215] on quentale-photo at bounding box center [361, 253] width 123 height 123
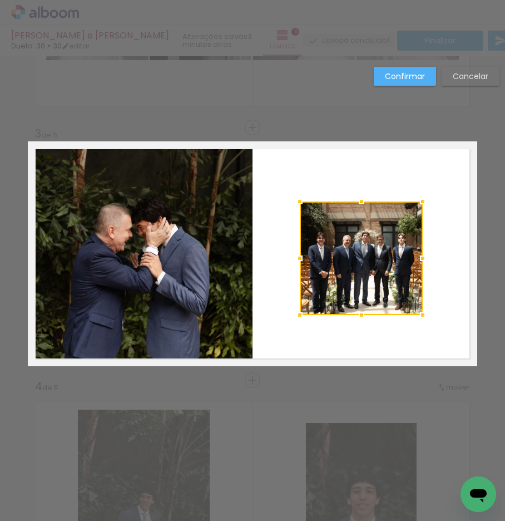
drag, startPoint x: 359, startPoint y: 193, endPoint x: 360, endPoint y: 200, distance: 7.9
click at [360, 200] on div at bounding box center [362, 201] width 22 height 22
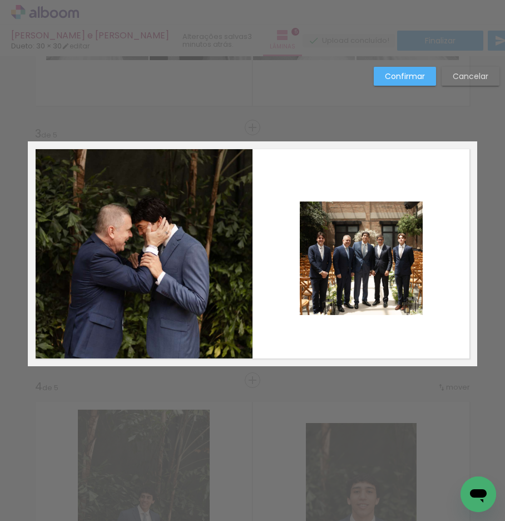
click at [0, 0] on slot "Confirmar" at bounding box center [0, 0] width 0 height 0
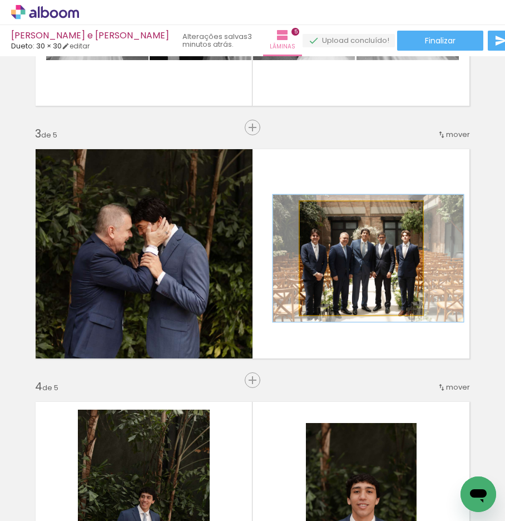
type paper-slider "112"
click at [328, 214] on div at bounding box center [331, 213] width 10 height 10
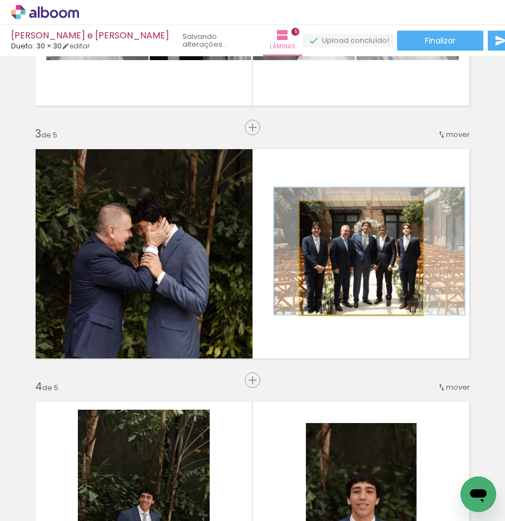
drag, startPoint x: 331, startPoint y: 281, endPoint x: 332, endPoint y: 269, distance: 11.7
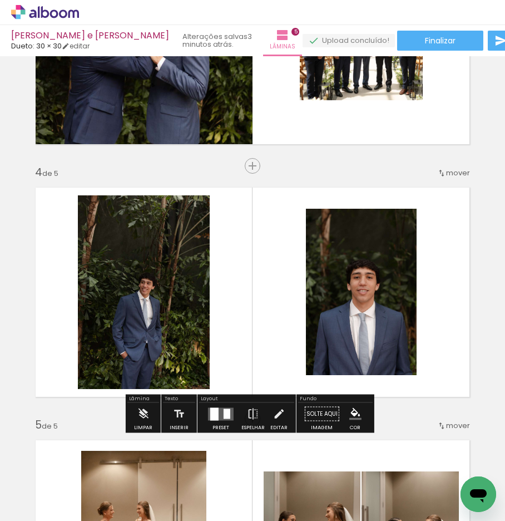
scroll to position [670, 0]
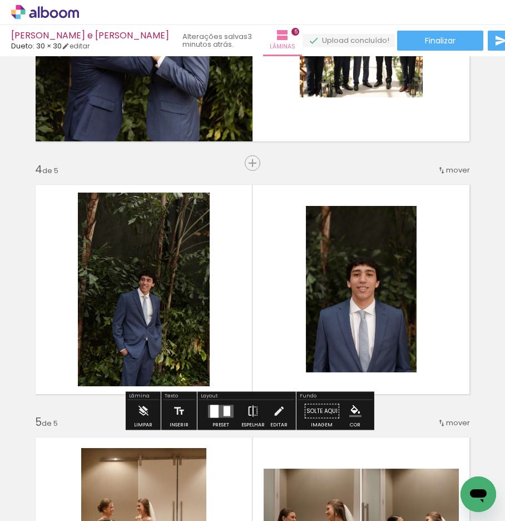
click at [259, 409] on paper-button "Espelhar" at bounding box center [253, 414] width 29 height 28
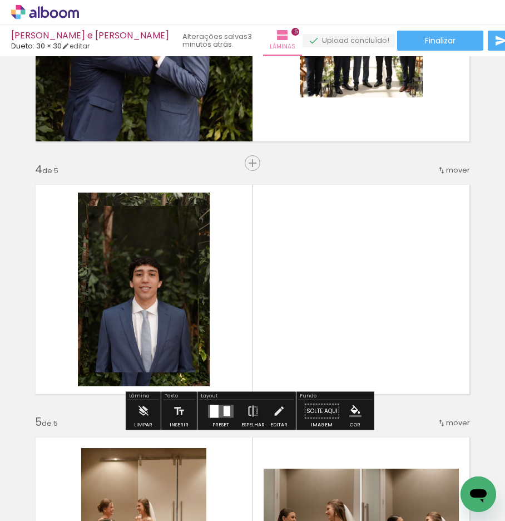
click at [248, 411] on iron-icon at bounding box center [253, 411] width 12 height 22
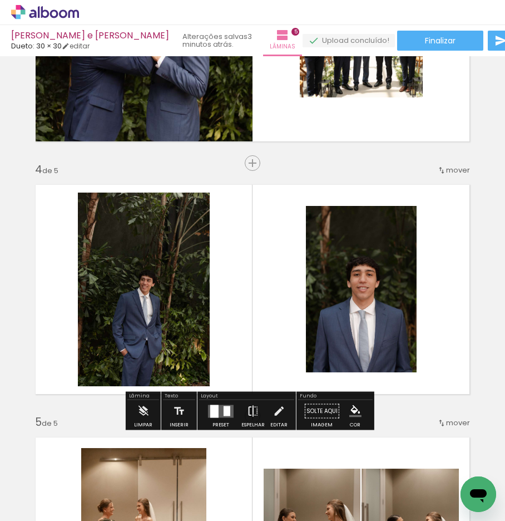
click at [248, 411] on iron-icon at bounding box center [253, 411] width 12 height 22
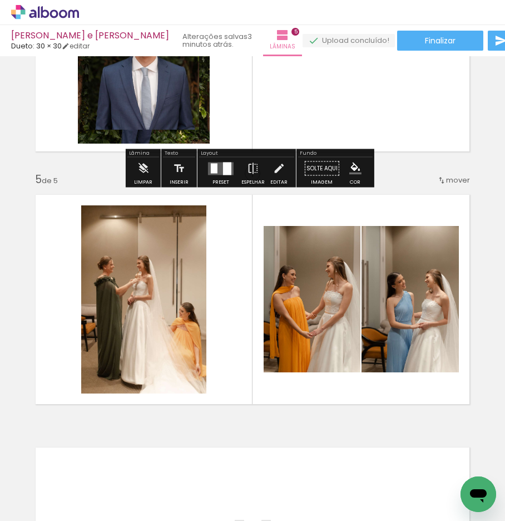
scroll to position [899, 0]
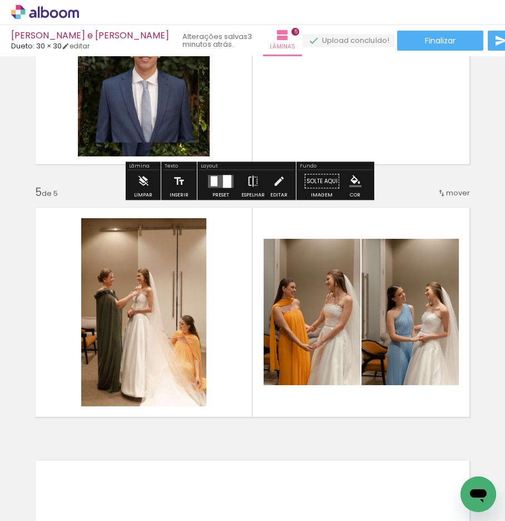
click at [247, 180] on iron-icon at bounding box center [253, 181] width 12 height 22
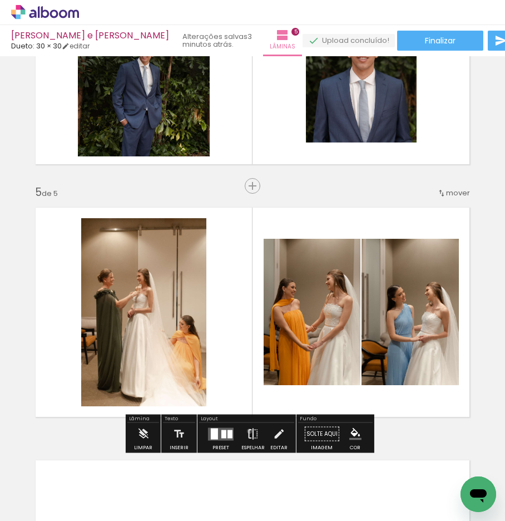
click at [247, 431] on iron-icon at bounding box center [253, 434] width 12 height 22
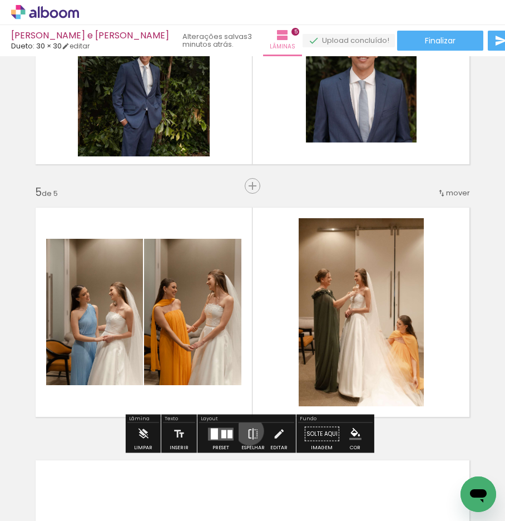
click at [247, 431] on iron-icon at bounding box center [253, 434] width 12 height 22
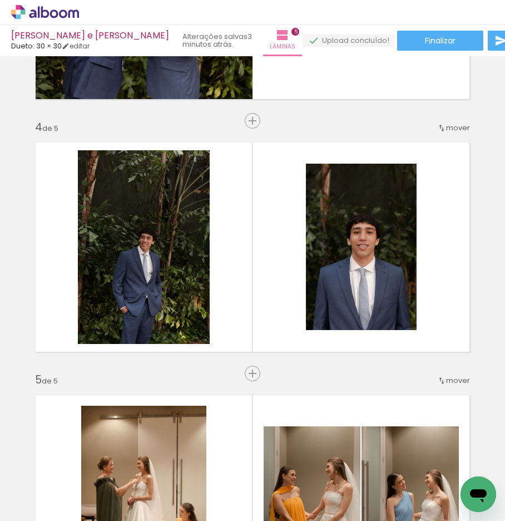
scroll to position [724, 0]
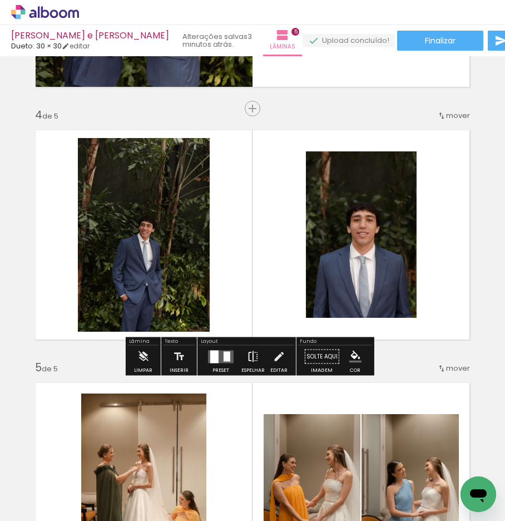
click at [250, 354] on iron-icon at bounding box center [253, 357] width 12 height 22
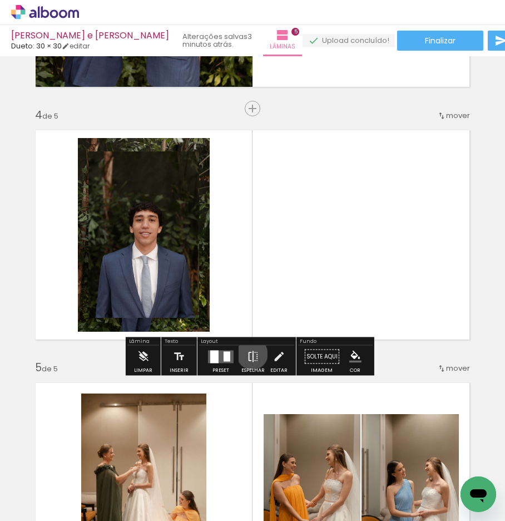
click at [250, 354] on iron-icon at bounding box center [253, 357] width 12 height 22
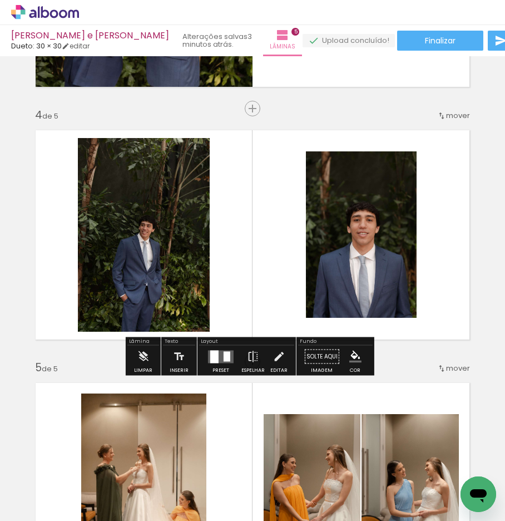
click at [410, 353] on div "Inserir lâmina 1 de 5 Inserir lâmina 2 de 5 Inserir lâmina 3 de 5 Inserir lâmin…" at bounding box center [252, 94] width 505 height 1517
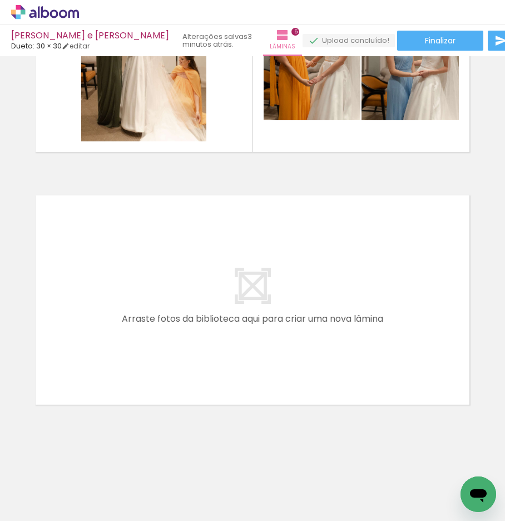
scroll to position [0, 711]
drag, startPoint x: 262, startPoint y: 468, endPoint x: 198, endPoint y: 298, distance: 181.6
click at [198, 298] on quentale-workspace at bounding box center [252, 260] width 505 height 521
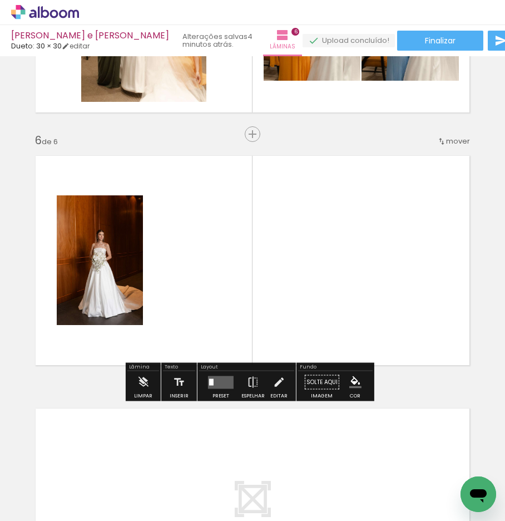
scroll to position [1211, 0]
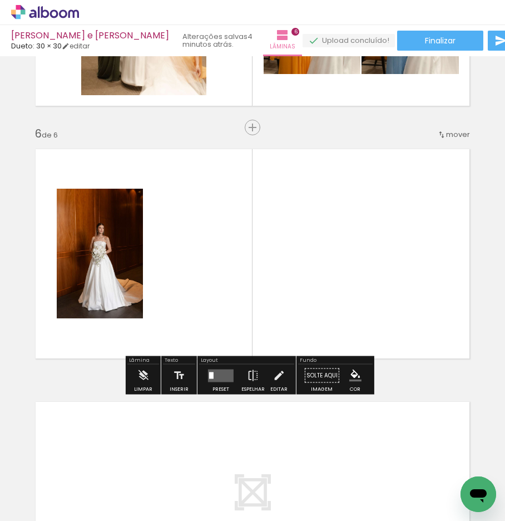
click at [27, 508] on span "Adicionar Fotos" at bounding box center [39, 506] width 33 height 12
click at [0, 0] on input "file" at bounding box center [0, 0] width 0 height 0
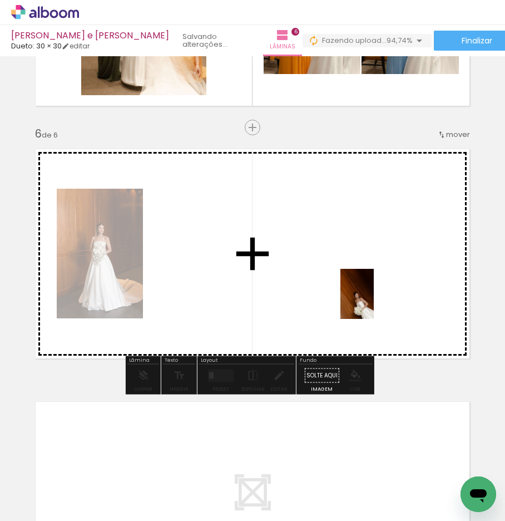
drag, startPoint x: 457, startPoint y: 480, endPoint x: 374, endPoint y: 302, distance: 196.5
click at [374, 302] on quentale-workspace at bounding box center [252, 260] width 505 height 521
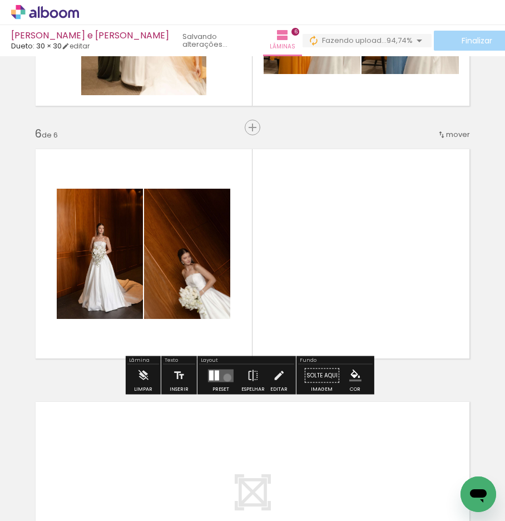
click at [225, 377] on quentale-layouter at bounding box center [221, 375] width 26 height 13
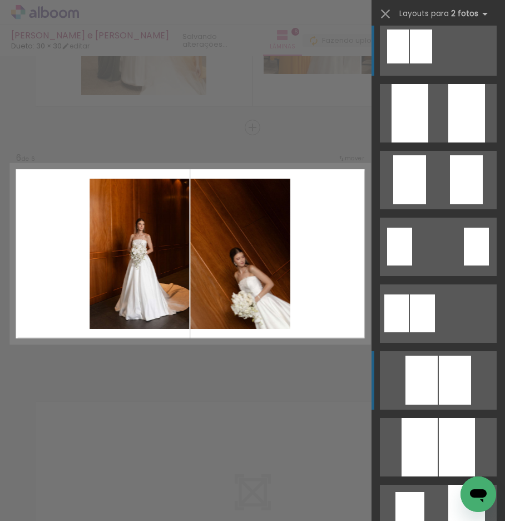
scroll to position [18, 0]
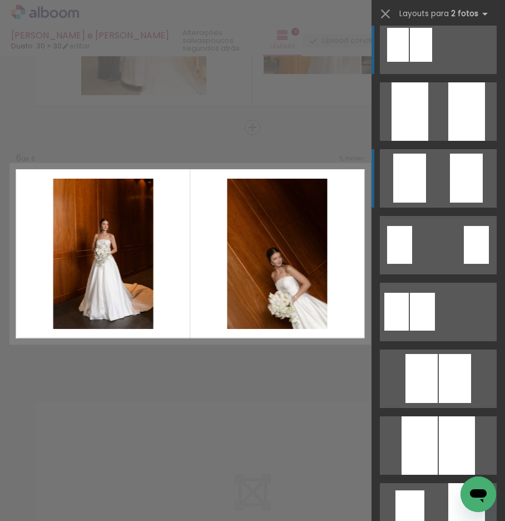
click at [432, 141] on quentale-layouter at bounding box center [438, 111] width 117 height 58
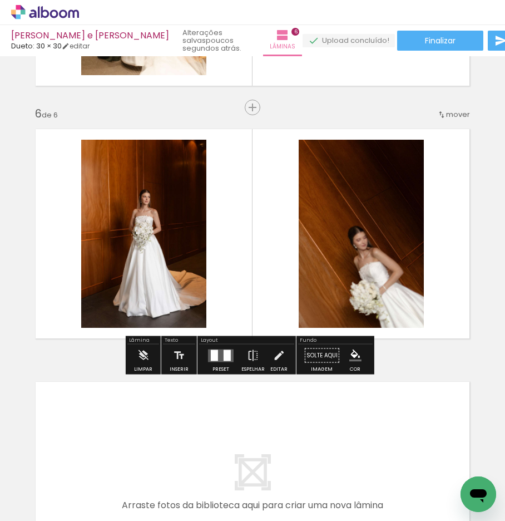
scroll to position [1223, 0]
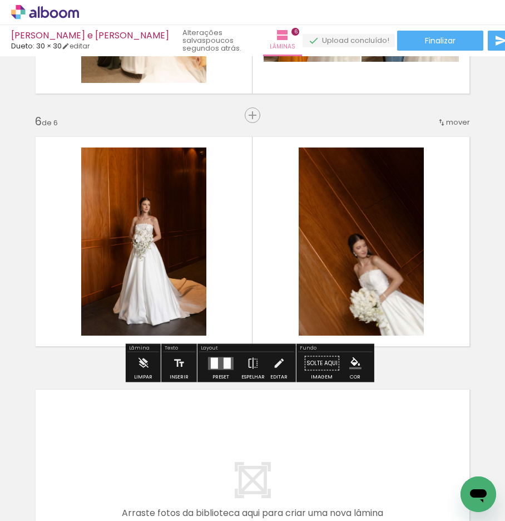
click at [218, 362] on quentale-layouter at bounding box center [221, 363] width 26 height 13
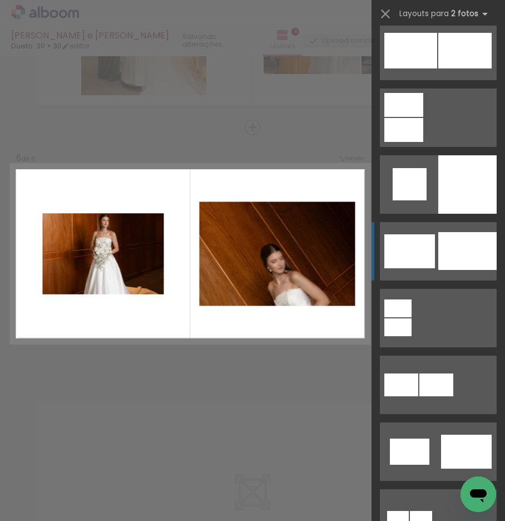
scroll to position [2945, 0]
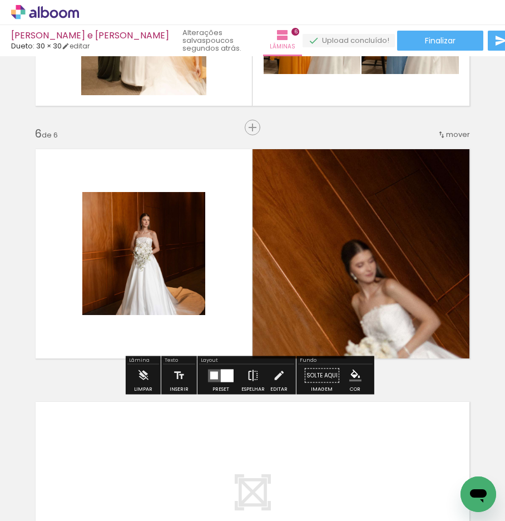
click at [247, 377] on iron-icon at bounding box center [253, 376] width 12 height 22
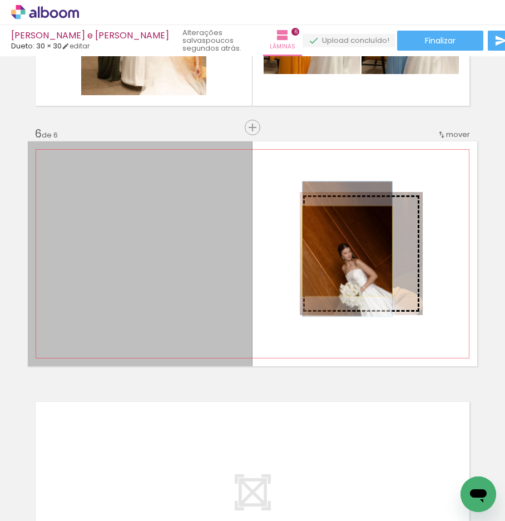
drag, startPoint x: 115, startPoint y: 259, endPoint x: 343, endPoint y: 251, distance: 228.3
click at [0, 0] on slot at bounding box center [0, 0] width 0 height 0
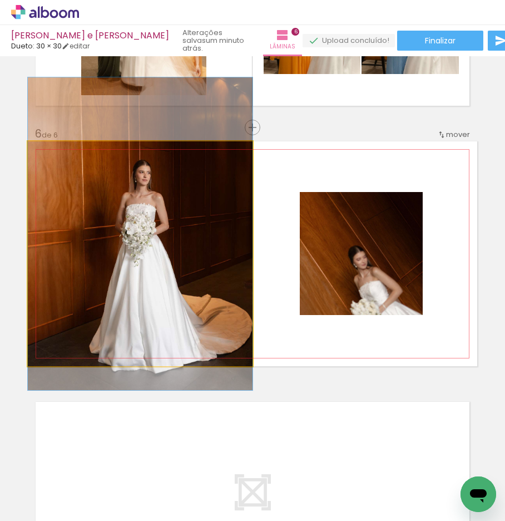
drag, startPoint x: 128, startPoint y: 294, endPoint x: 131, endPoint y: 274, distance: 20.2
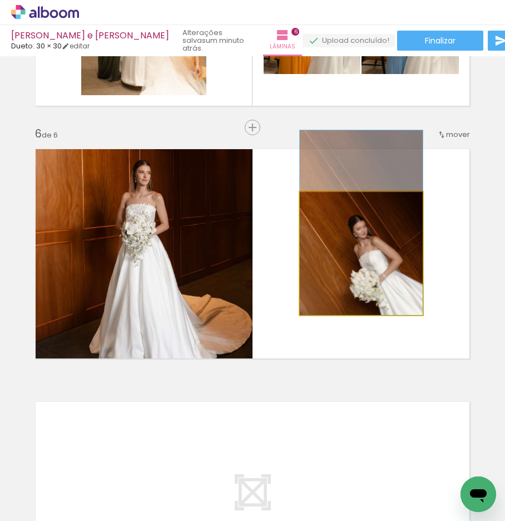
drag, startPoint x: 350, startPoint y: 274, endPoint x: 349, endPoint y: 238, distance: 36.2
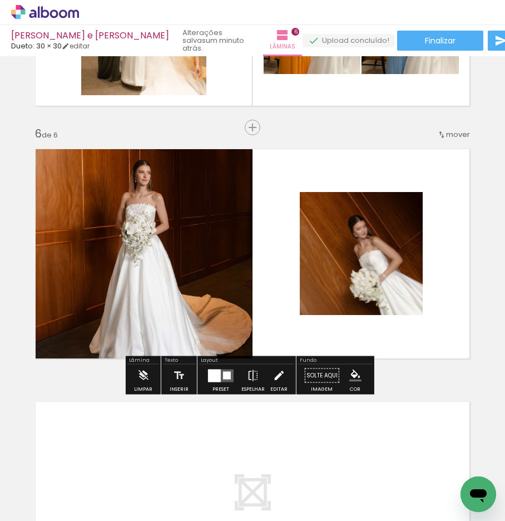
click at [273, 373] on iron-icon at bounding box center [279, 376] width 12 height 22
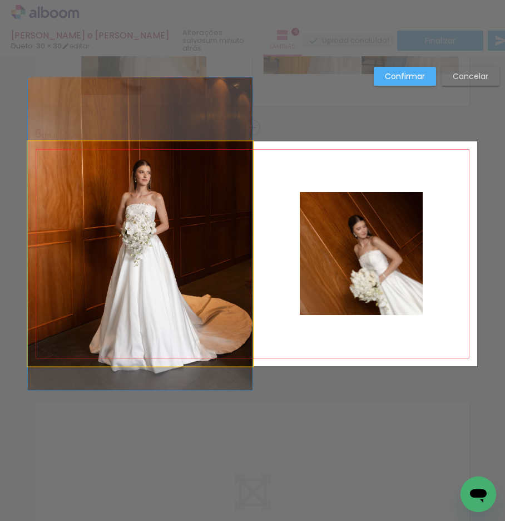
click at [112, 225] on quentale-photo at bounding box center [140, 253] width 225 height 225
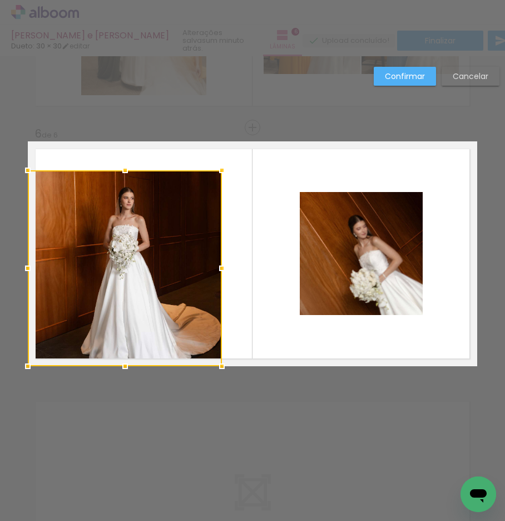
drag, startPoint x: 247, startPoint y: 140, endPoint x: 216, endPoint y: 169, distance: 42.1
click at [216, 169] on div at bounding box center [222, 170] width 22 height 22
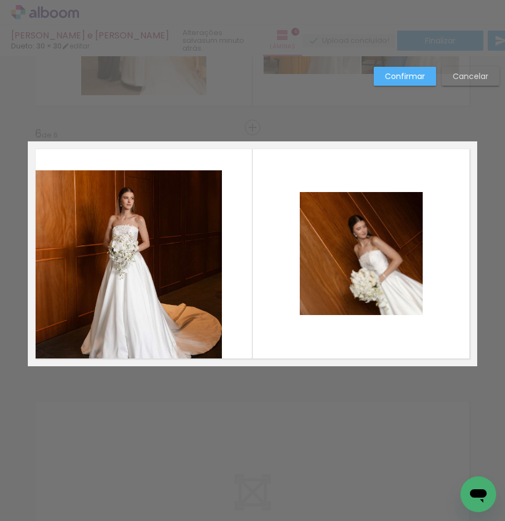
click at [114, 274] on quentale-photo at bounding box center [125, 268] width 194 height 196
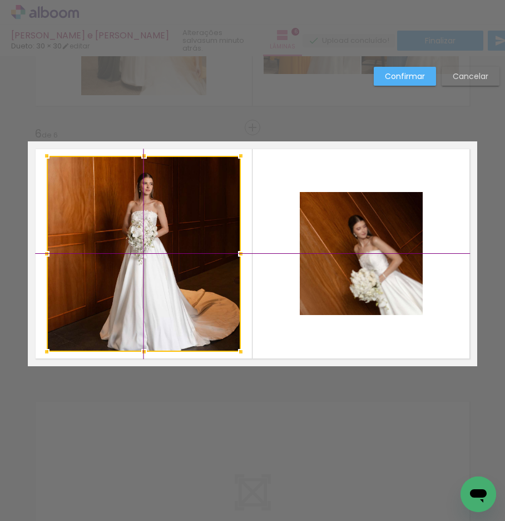
drag, startPoint x: 114, startPoint y: 274, endPoint x: 126, endPoint y: 261, distance: 18.1
click at [126, 261] on div at bounding box center [144, 254] width 194 height 196
click at [277, 324] on quentale-layouter at bounding box center [253, 253] width 450 height 225
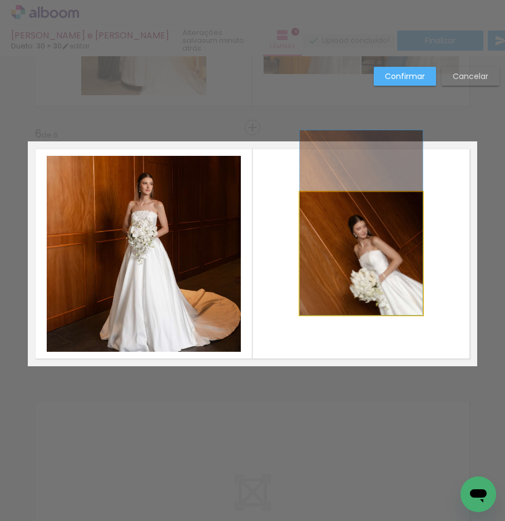
click at [346, 253] on quentale-photo at bounding box center [361, 253] width 123 height 123
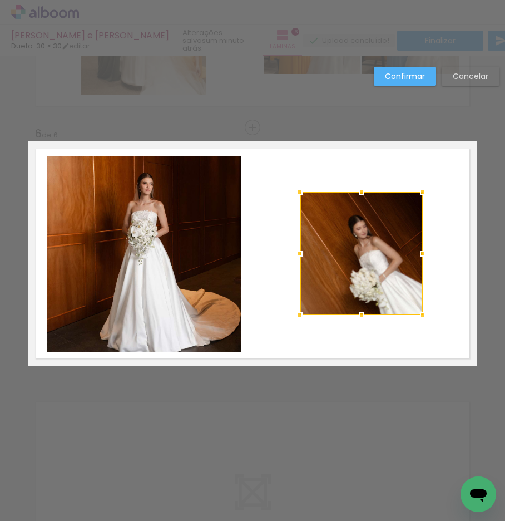
click at [359, 196] on div at bounding box center [362, 192] width 22 height 22
drag, startPoint x: 357, startPoint y: 194, endPoint x: 357, endPoint y: 176, distance: 17.3
click at [357, 176] on div at bounding box center [362, 176] width 22 height 22
click at [271, 216] on quentale-layouter at bounding box center [253, 253] width 450 height 225
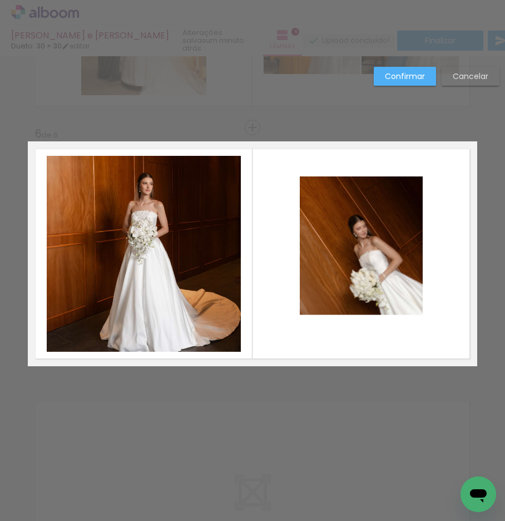
click at [337, 221] on quentale-photo at bounding box center [361, 245] width 123 height 139
click at [337, 221] on div at bounding box center [361, 245] width 123 height 139
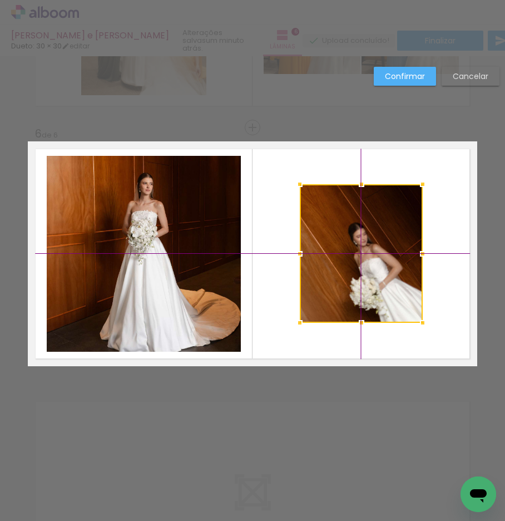
drag, startPoint x: 337, startPoint y: 221, endPoint x: 339, endPoint y: 234, distance: 13.1
click at [339, 234] on div at bounding box center [361, 253] width 123 height 139
click at [274, 243] on quentale-layouter at bounding box center [253, 253] width 450 height 225
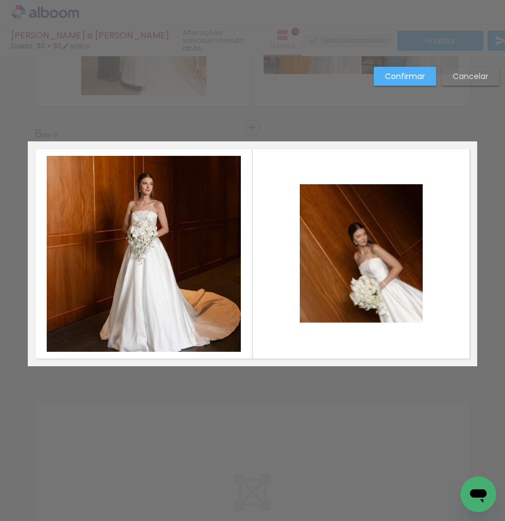
click at [395, 68] on paper-button "Confirmar" at bounding box center [405, 76] width 62 height 19
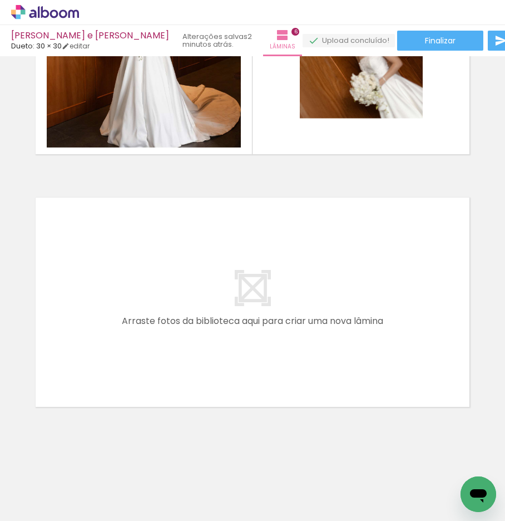
scroll to position [1417, 0]
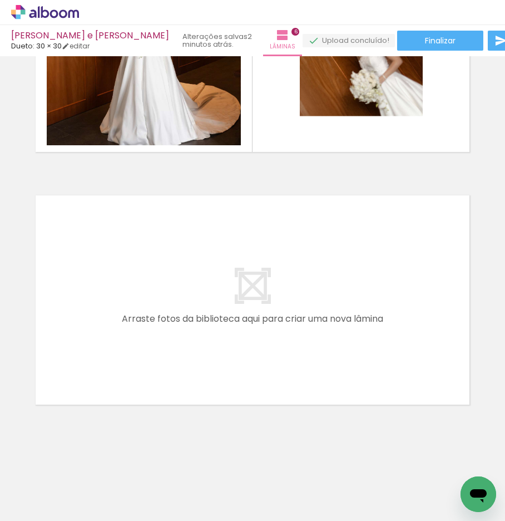
click at [443, 494] on div at bounding box center [459, 484] width 33 height 50
drag, startPoint x: 344, startPoint y: 494, endPoint x: 284, endPoint y: 347, distance: 158.2
click at [284, 347] on quentale-workspace at bounding box center [252, 260] width 505 height 521
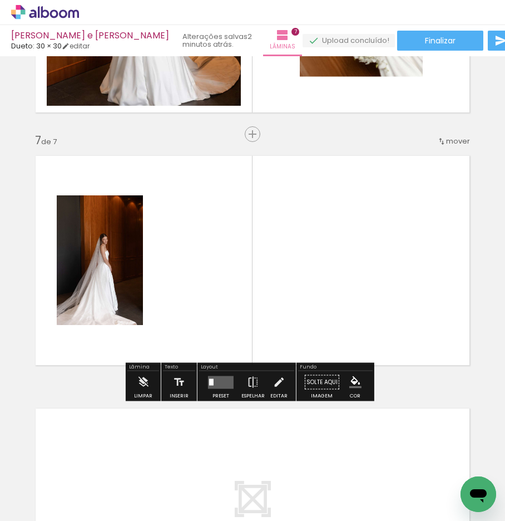
scroll to position [1463, 0]
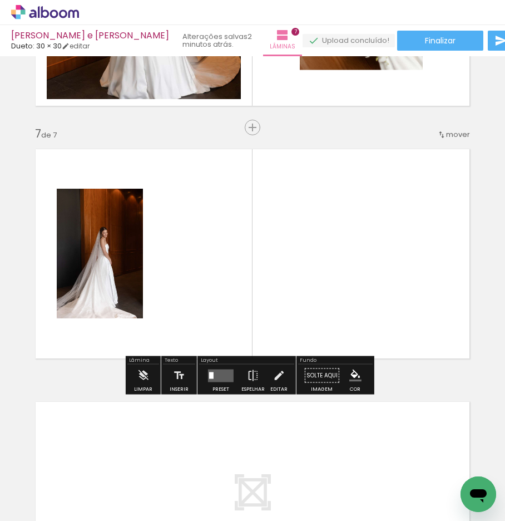
drag, startPoint x: 275, startPoint y: 493, endPoint x: 208, endPoint y: 289, distance: 214.7
click at [208, 289] on quentale-workspace at bounding box center [252, 260] width 505 height 521
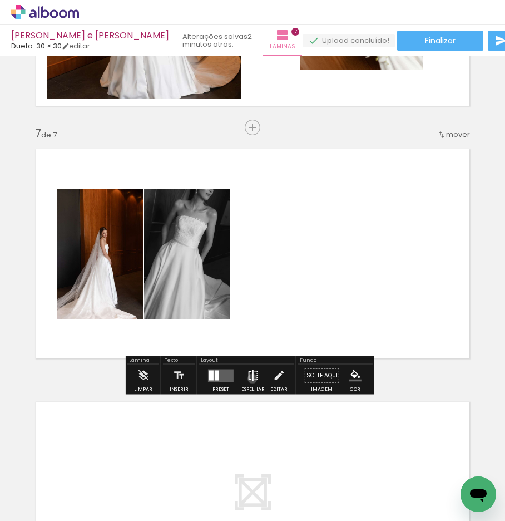
click at [250, 378] on iron-icon at bounding box center [253, 376] width 12 height 22
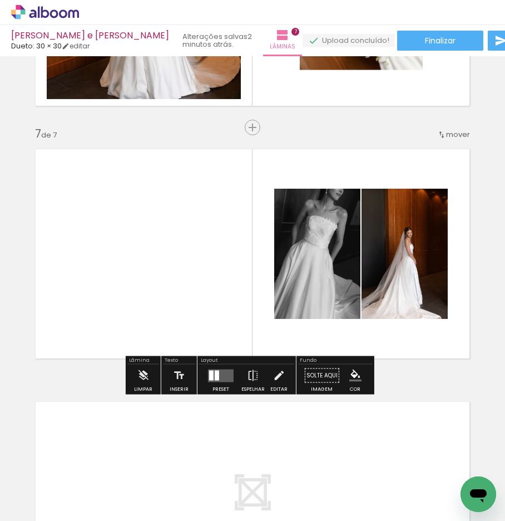
click at [216, 375] on div at bounding box center [217, 375] width 4 height 10
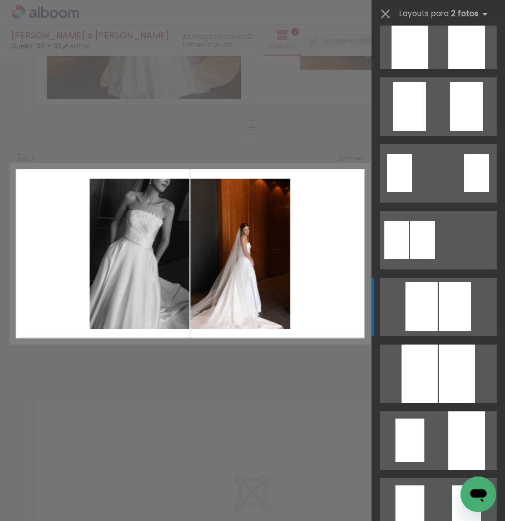
scroll to position [478, 0]
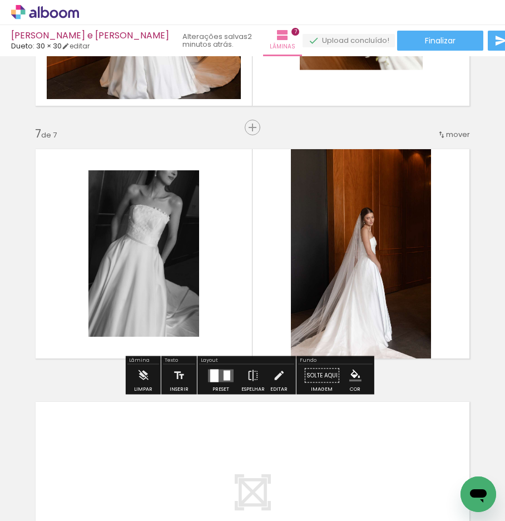
click at [0, 0] on slot "P&B" at bounding box center [0, 0] width 0 height 0
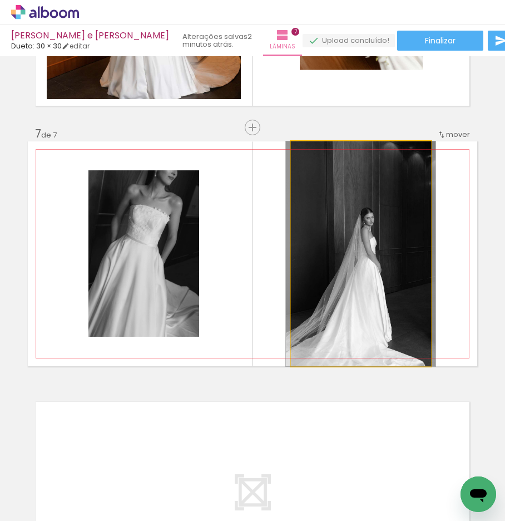
click at [340, 242] on quentale-photo at bounding box center [361, 253] width 140 height 225
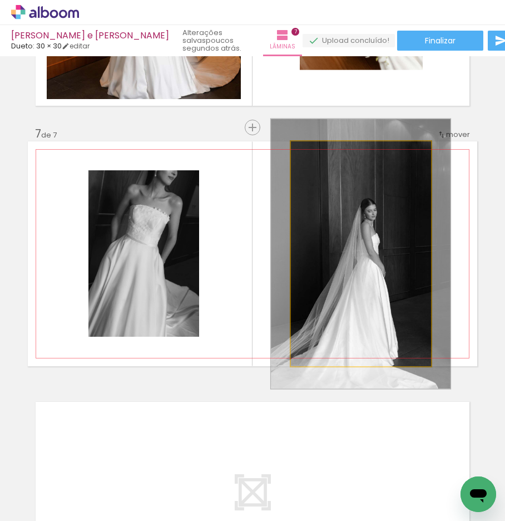
drag, startPoint x: 312, startPoint y: 155, endPoint x: 320, endPoint y: 156, distance: 8.0
type paper-slider "120"
click at [320, 156] on div at bounding box center [325, 153] width 10 height 10
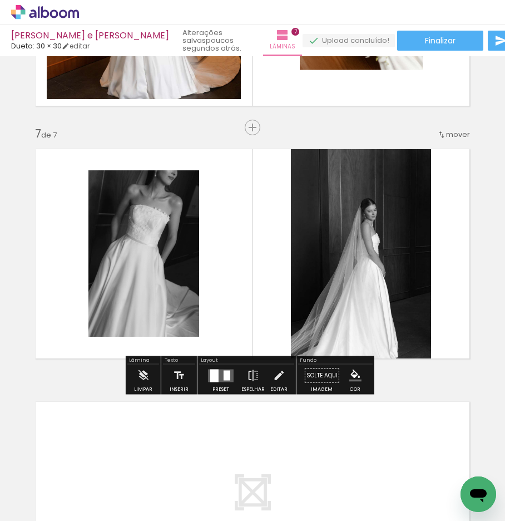
click at [328, 300] on quentale-photo at bounding box center [361, 253] width 140 height 225
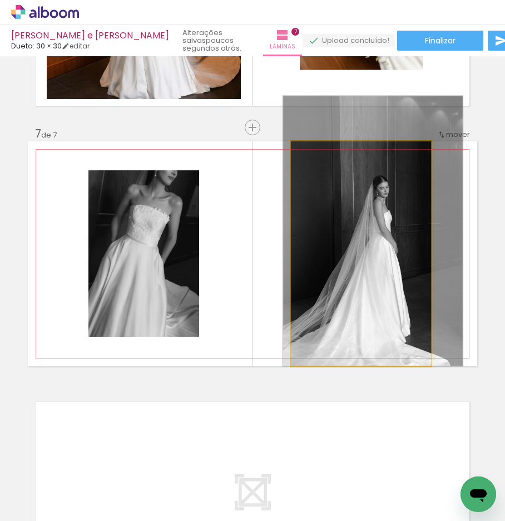
drag, startPoint x: 328, startPoint y: 295, endPoint x: 340, endPoint y: 271, distance: 26.6
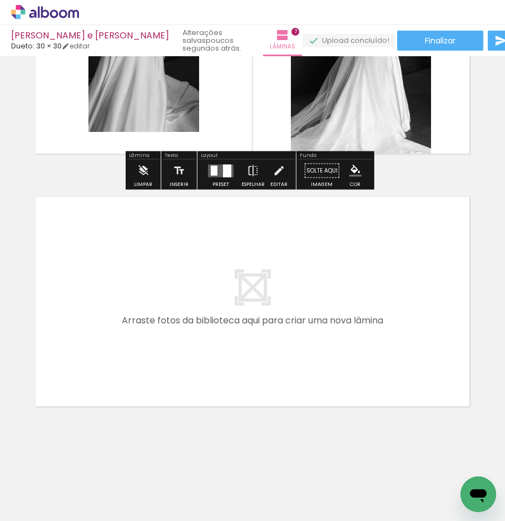
scroll to position [1670, 0]
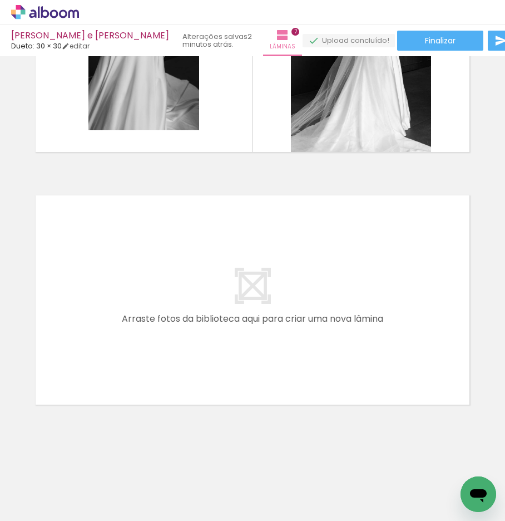
click at [36, 502] on span "Adicionar Fotos" at bounding box center [39, 506] width 33 height 12
click at [0, 0] on input "file" at bounding box center [0, 0] width 0 height 0
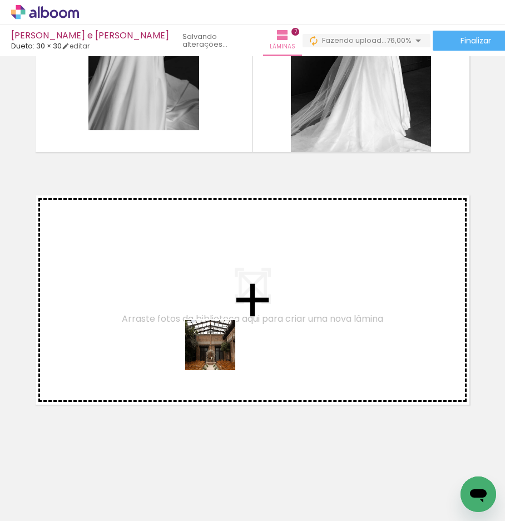
drag, startPoint x: 220, startPoint y: 487, endPoint x: 219, endPoint y: 353, distance: 133.6
click at [219, 353] on quentale-workspace at bounding box center [252, 260] width 505 height 521
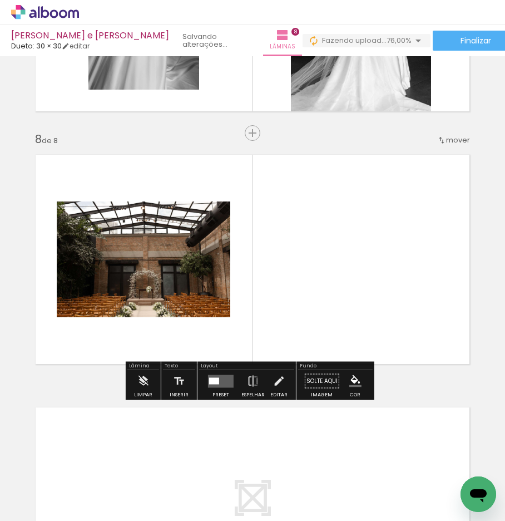
scroll to position [1716, 0]
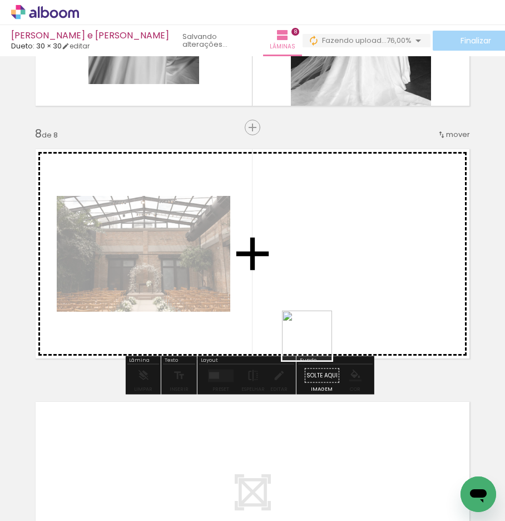
drag, startPoint x: 287, startPoint y: 494, endPoint x: 328, endPoint y: 312, distance: 186.6
click at [328, 312] on quentale-workspace at bounding box center [252, 260] width 505 height 521
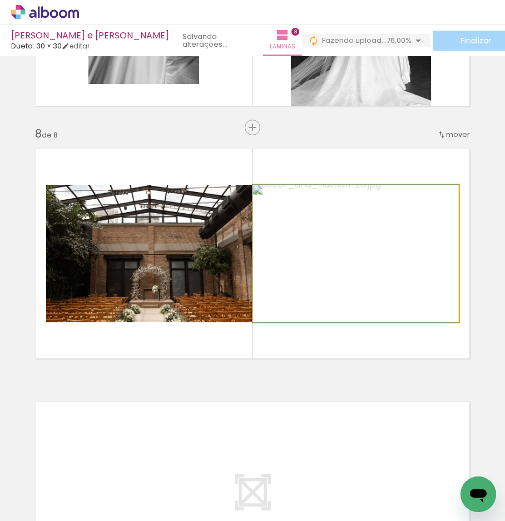
click at [328, 312] on quentale-photo at bounding box center [356, 253] width 206 height 137
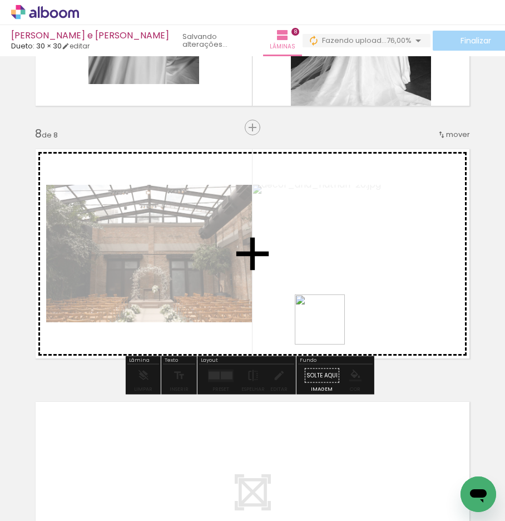
drag, startPoint x: 345, startPoint y: 494, endPoint x: 328, endPoint y: 328, distance: 166.6
click at [328, 328] on quentale-workspace at bounding box center [252, 260] width 505 height 521
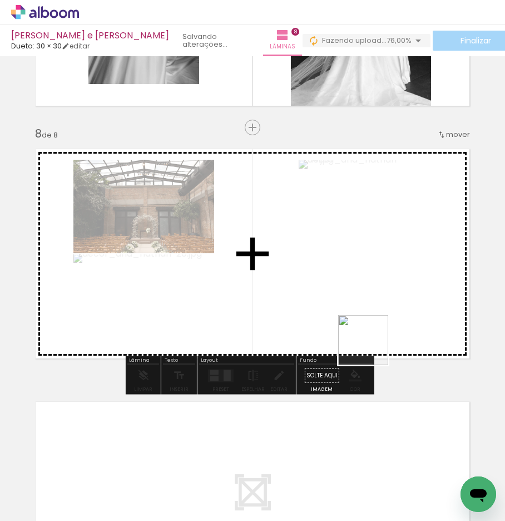
drag, startPoint x: 401, startPoint y: 493, endPoint x: 377, endPoint y: 378, distance: 117.0
click at [363, 319] on quentale-workspace at bounding box center [252, 260] width 505 height 521
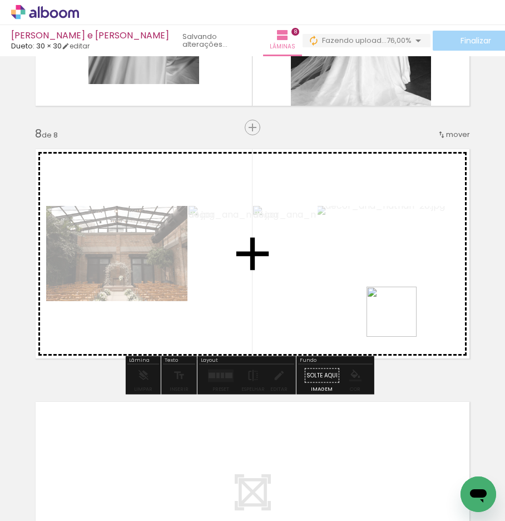
drag, startPoint x: 453, startPoint y: 483, endPoint x: 386, endPoint y: 326, distance: 170.6
click at [385, 281] on quentale-workspace at bounding box center [252, 260] width 505 height 521
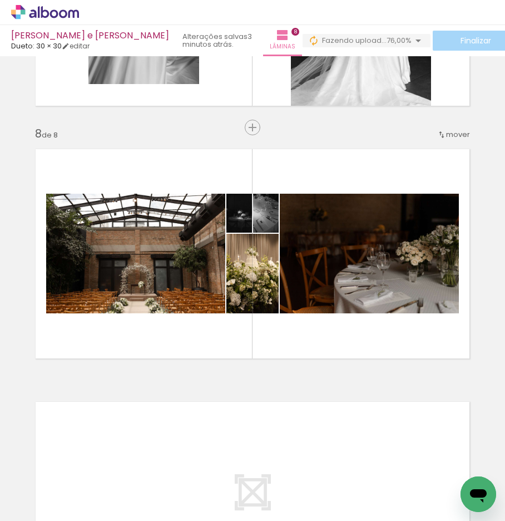
scroll to position [0, 1148]
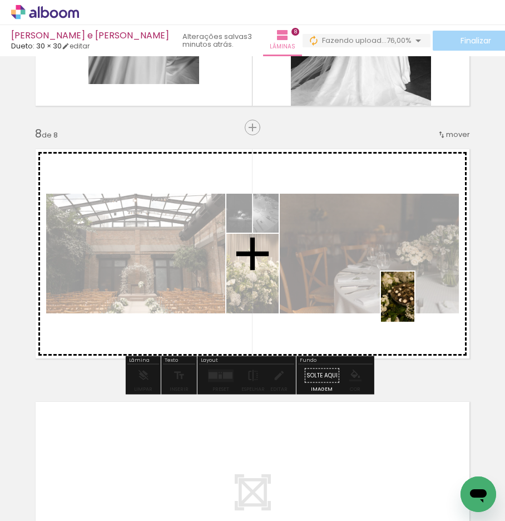
drag, startPoint x: 449, startPoint y: 485, endPoint x: 414, endPoint y: 303, distance: 184.7
click at [414, 303] on quentale-workspace at bounding box center [252, 260] width 505 height 521
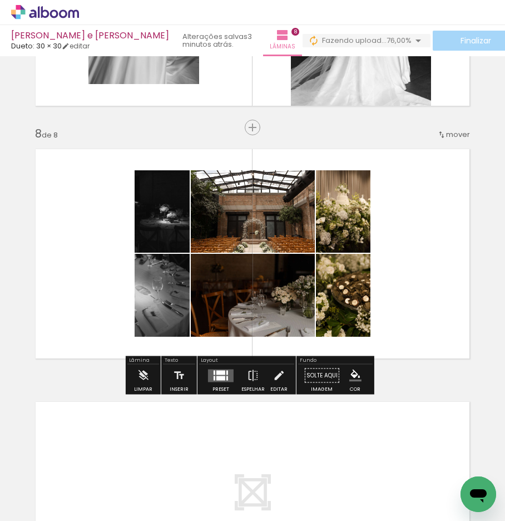
click at [224, 369] on quentale-layouter at bounding box center [221, 375] width 26 height 13
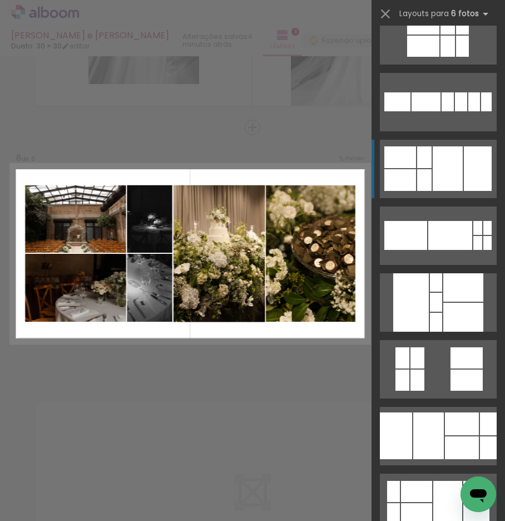
scroll to position [352, 0]
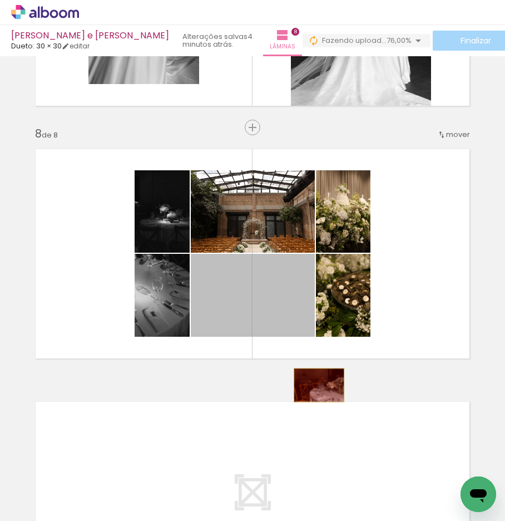
drag, startPoint x: 261, startPoint y: 309, endPoint x: 315, endPoint y: 385, distance: 93.4
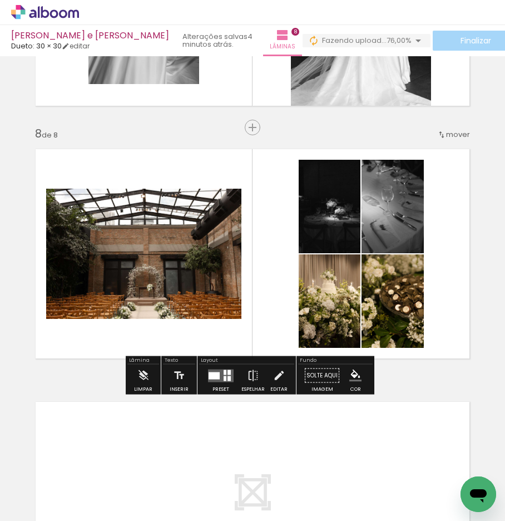
click at [220, 380] on quentale-layouter at bounding box center [221, 375] width 26 height 13
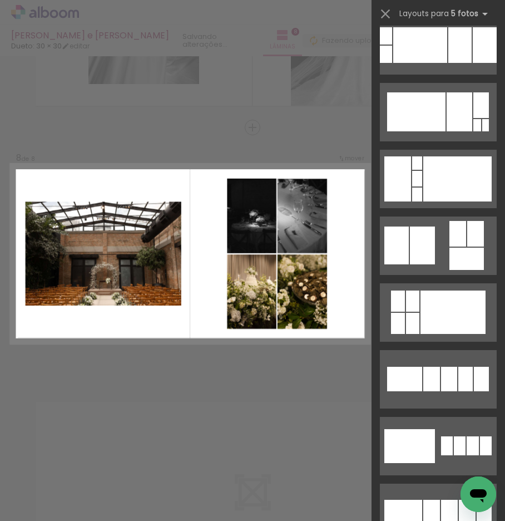
scroll to position [0, 0]
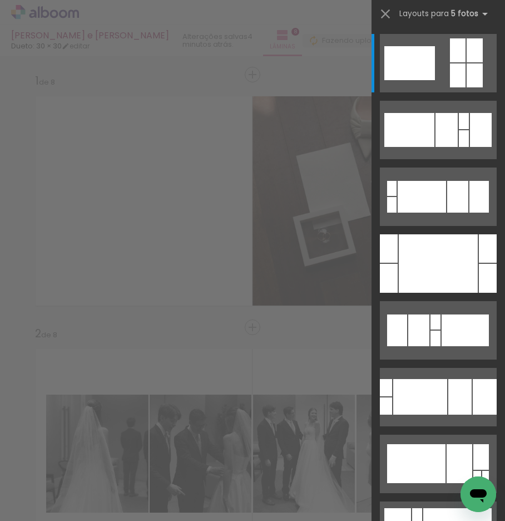
scroll to position [0, 1148]
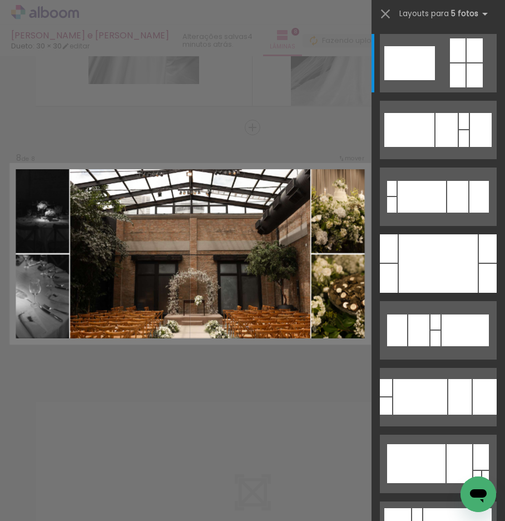
click at [459, 274] on div at bounding box center [438, 263] width 79 height 58
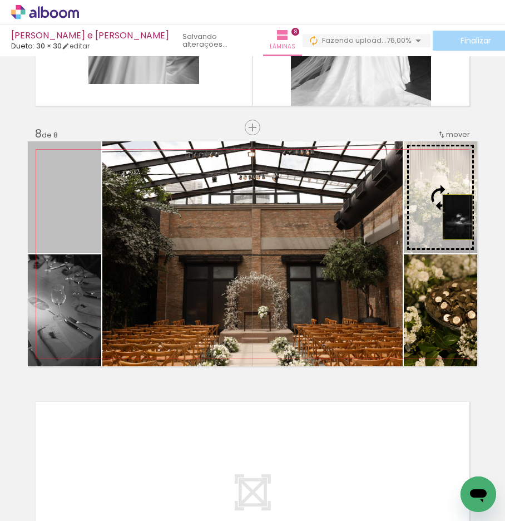
drag, startPoint x: 60, startPoint y: 221, endPoint x: 454, endPoint y: 217, distance: 394.1
click at [0, 0] on slot at bounding box center [0, 0] width 0 height 0
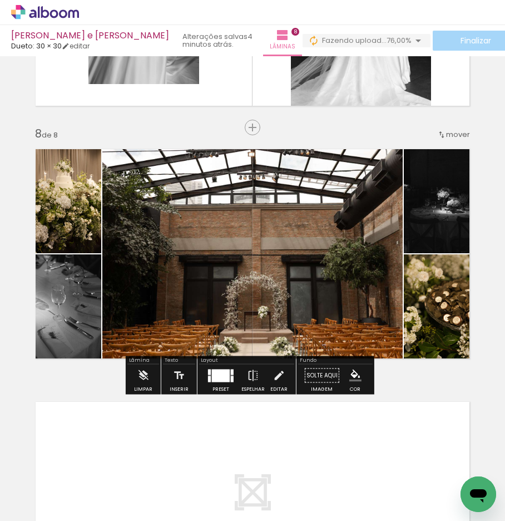
click at [46, 313] on quentale-photo at bounding box center [64, 310] width 73 height 112
click at [282, 370] on paper-button "Editar" at bounding box center [279, 379] width 23 height 28
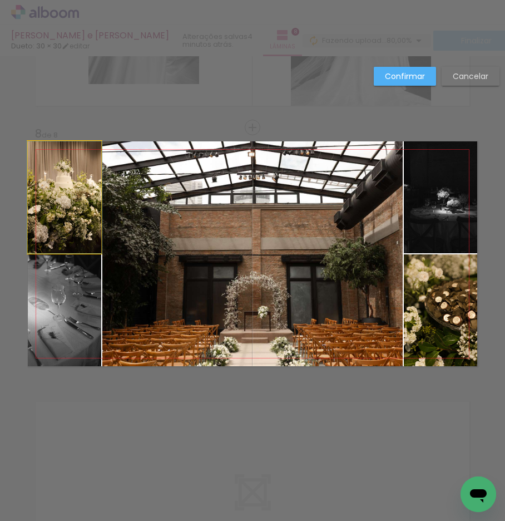
click at [42, 228] on quentale-photo at bounding box center [64, 197] width 73 height 112
click at [68, 326] on quentale-photo at bounding box center [64, 310] width 73 height 112
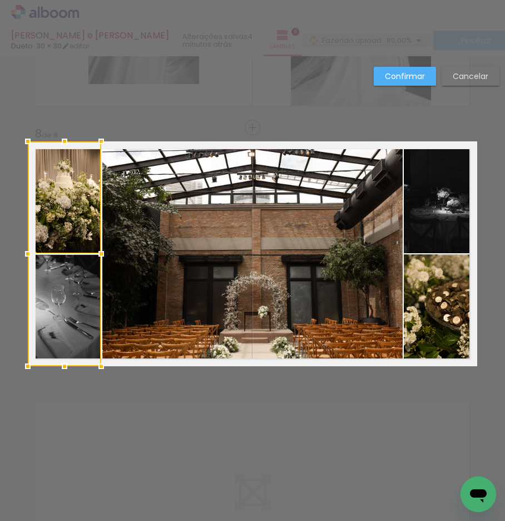
click at [148, 309] on quentale-photo at bounding box center [252, 253] width 301 height 225
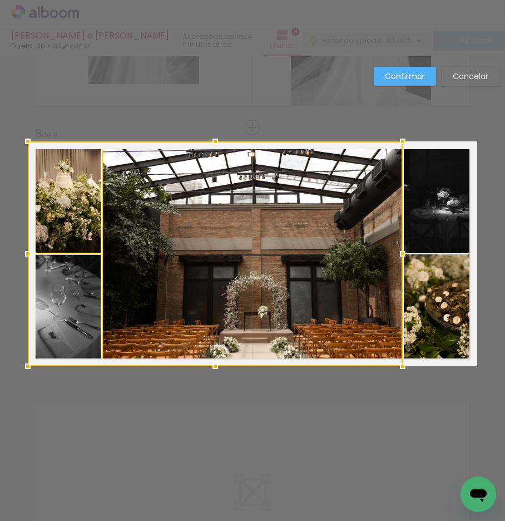
click at [446, 199] on quentale-photo at bounding box center [440, 197] width 73 height 112
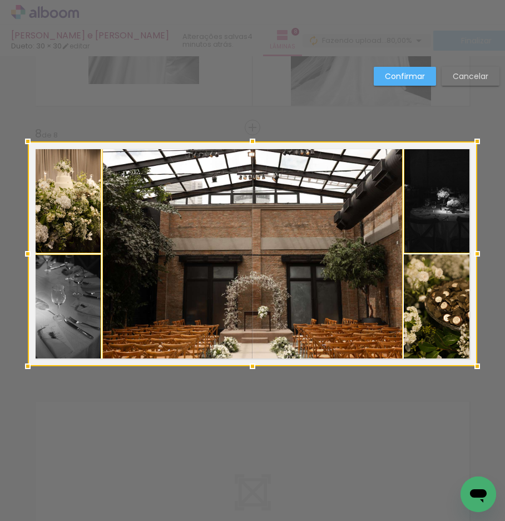
click at [439, 292] on div at bounding box center [253, 253] width 450 height 225
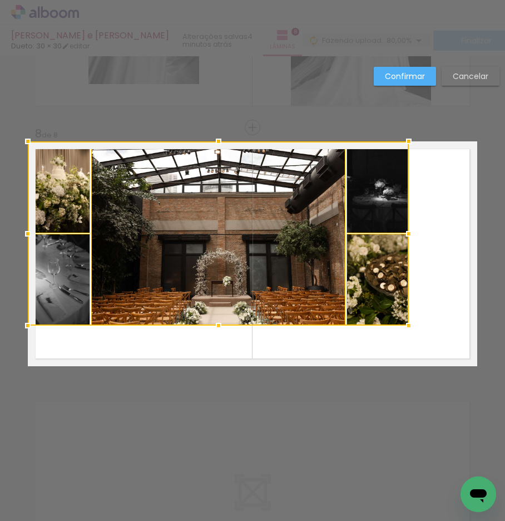
drag, startPoint x: 469, startPoint y: 367, endPoint x: 398, endPoint y: 321, distance: 84.1
click at [398, 321] on div at bounding box center [409, 325] width 22 height 22
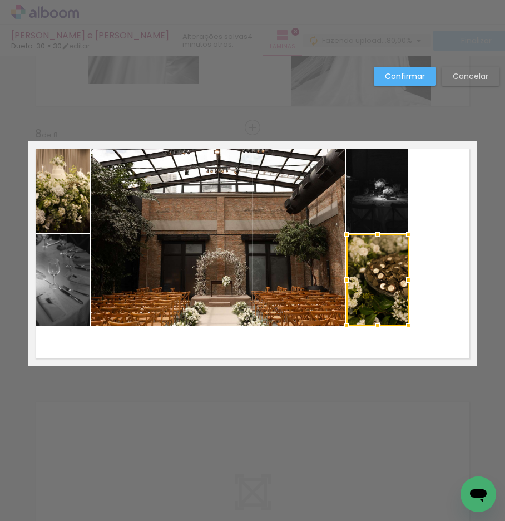
click at [70, 209] on quentale-photo at bounding box center [59, 186] width 62 height 91
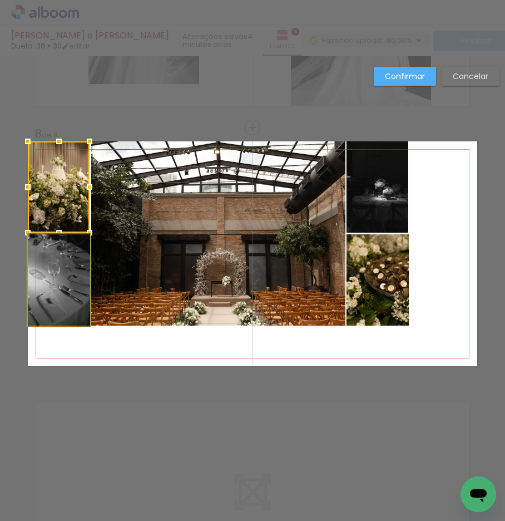
click at [58, 283] on quentale-photo at bounding box center [59, 279] width 62 height 91
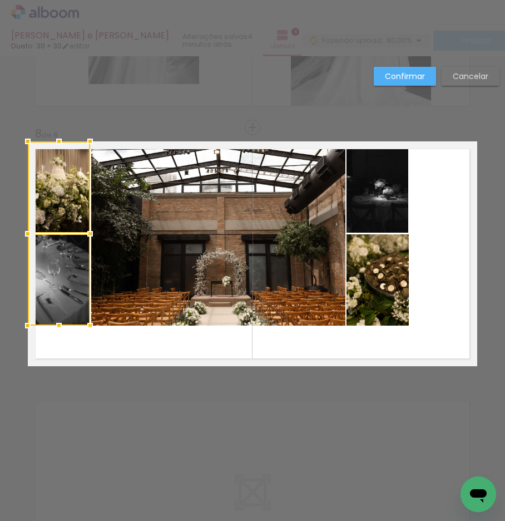
click at [142, 265] on quentale-photo at bounding box center [218, 233] width 254 height 184
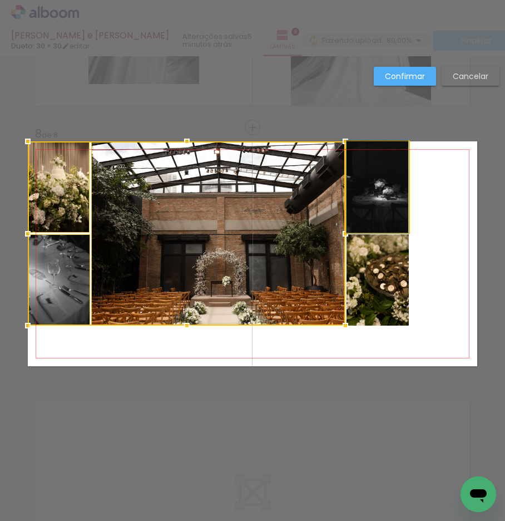
click at [378, 201] on quentale-photo at bounding box center [378, 186] width 62 height 91
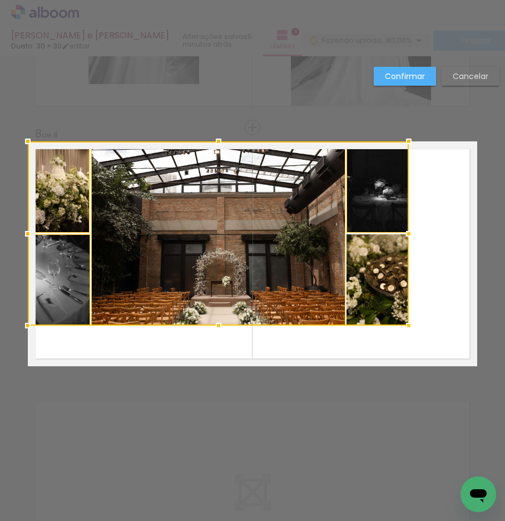
click at [368, 283] on div at bounding box center [218, 233] width 381 height 184
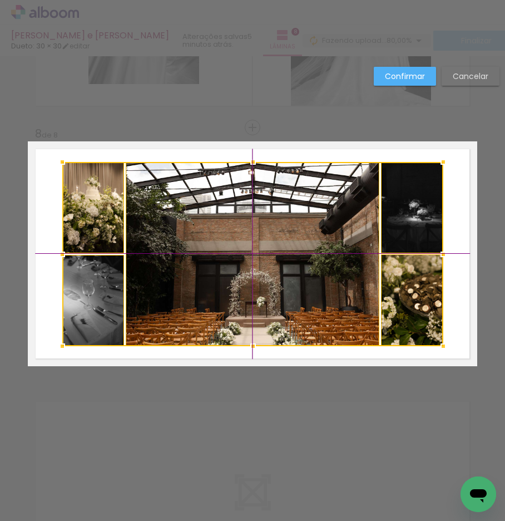
drag, startPoint x: 194, startPoint y: 261, endPoint x: 223, endPoint y: 284, distance: 36.9
click at [223, 284] on div at bounding box center [252, 254] width 381 height 184
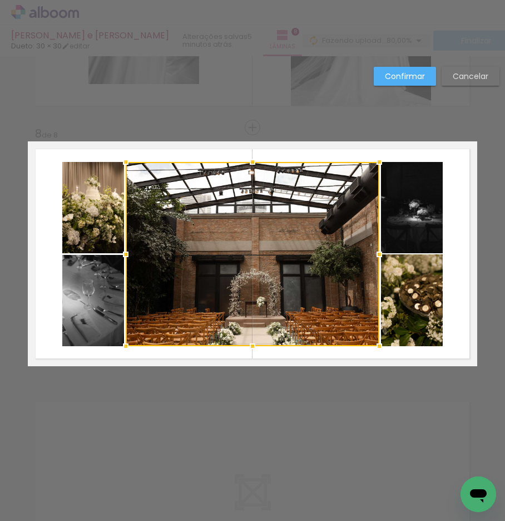
click at [47, 283] on quentale-layouter at bounding box center [253, 253] width 450 height 225
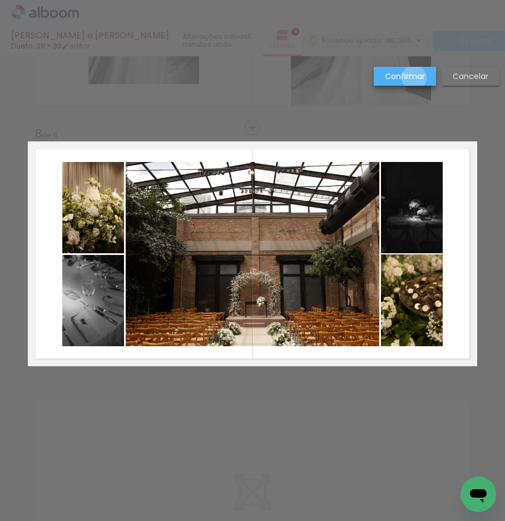
click at [0, 0] on slot "Confirmar" at bounding box center [0, 0] width 0 height 0
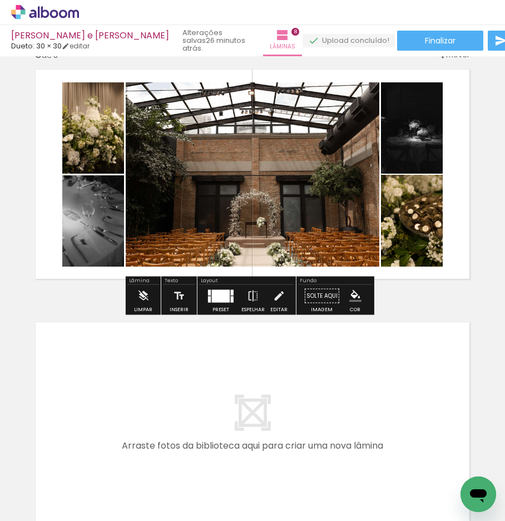
scroll to position [1922, 0]
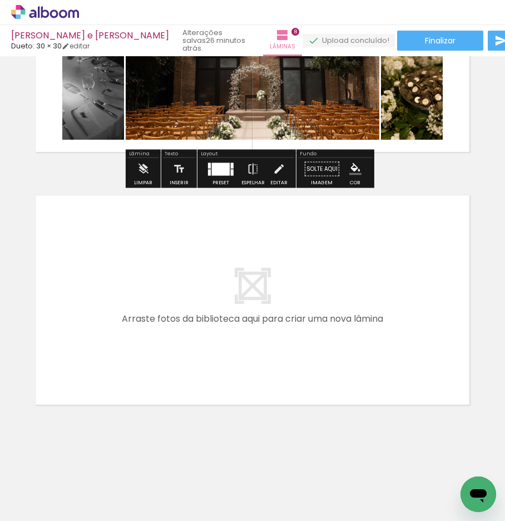
click at [22, 508] on iron-icon at bounding box center [15, 505] width 13 height 13
click at [0, 0] on input "file" at bounding box center [0, 0] width 0 height 0
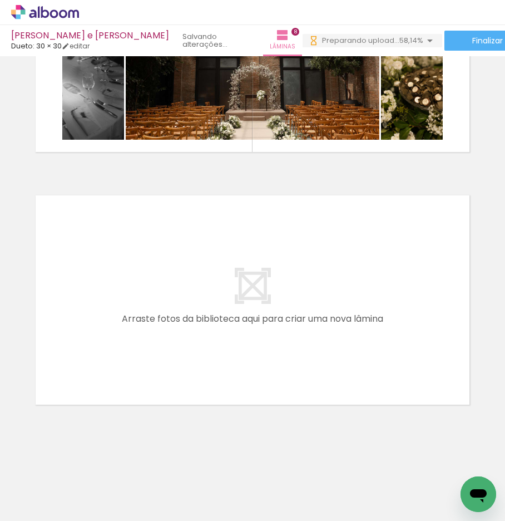
scroll to position [0, 1451]
